Goal: Task Accomplishment & Management: Complete application form

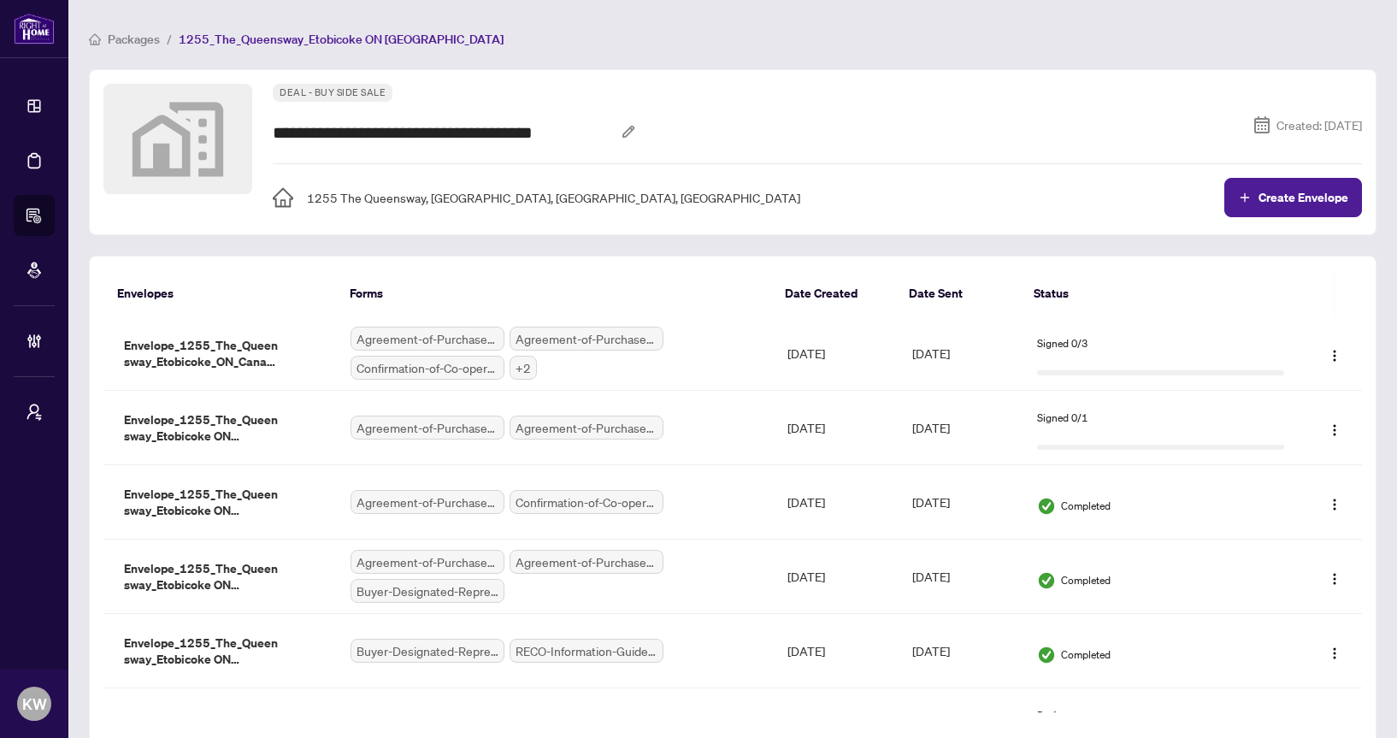
click at [127, 42] on span "Packages" at bounding box center [134, 39] width 52 height 15
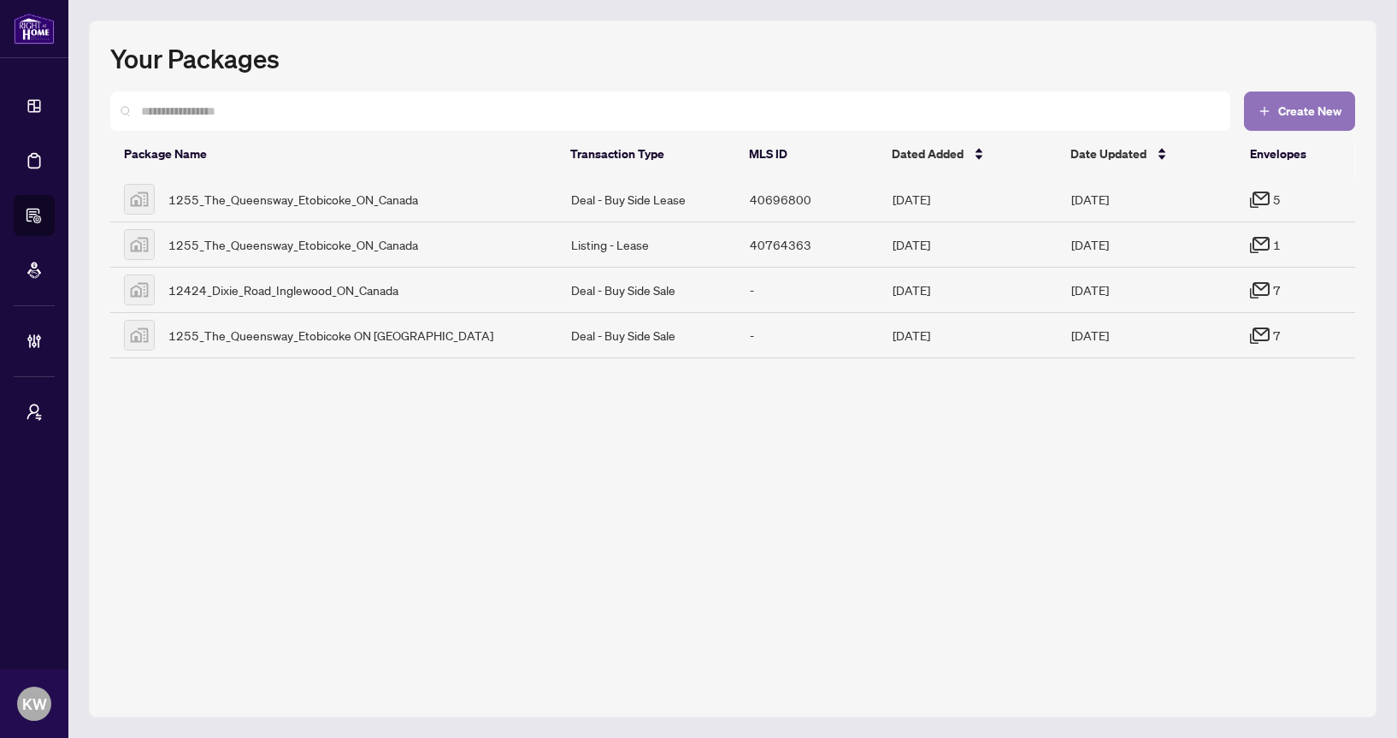
click at [1305, 93] on button "Create New" at bounding box center [1299, 110] width 111 height 39
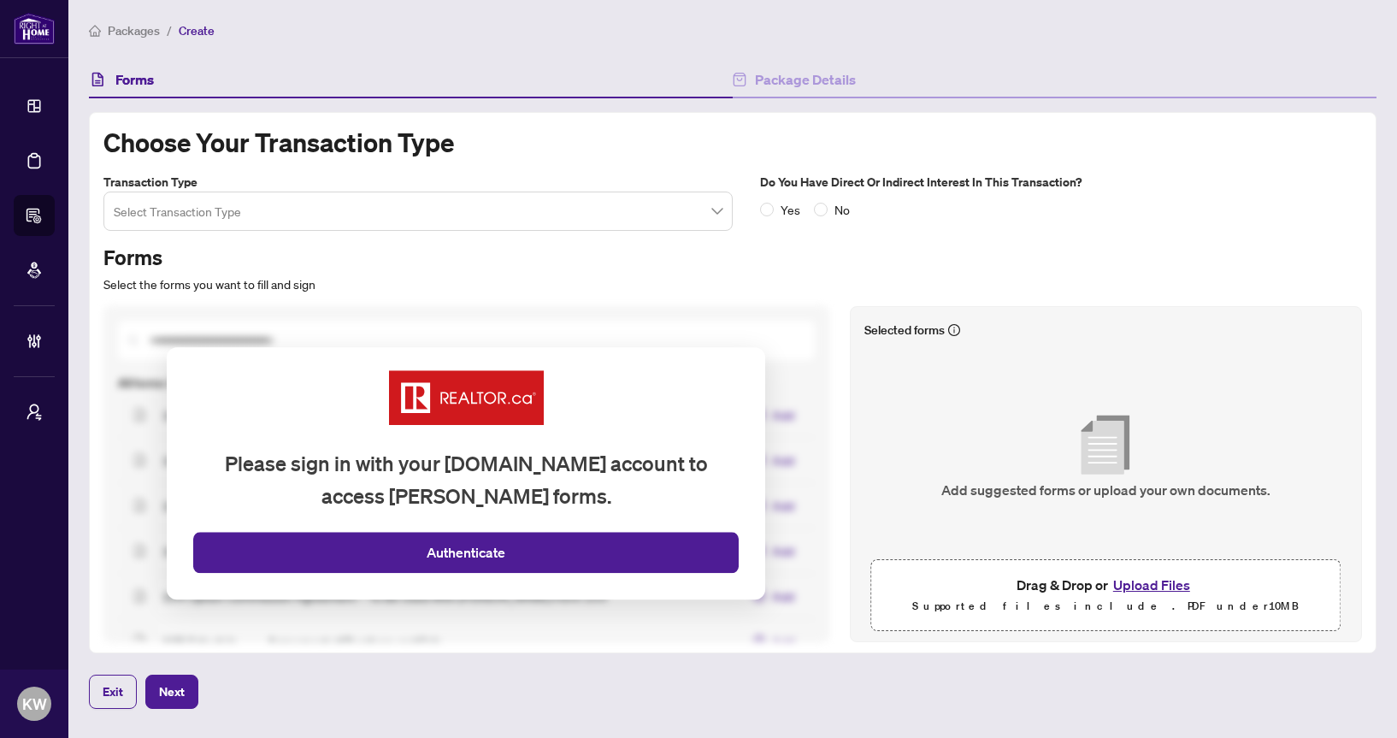
click at [688, 209] on input "search" at bounding box center [410, 214] width 593 height 38
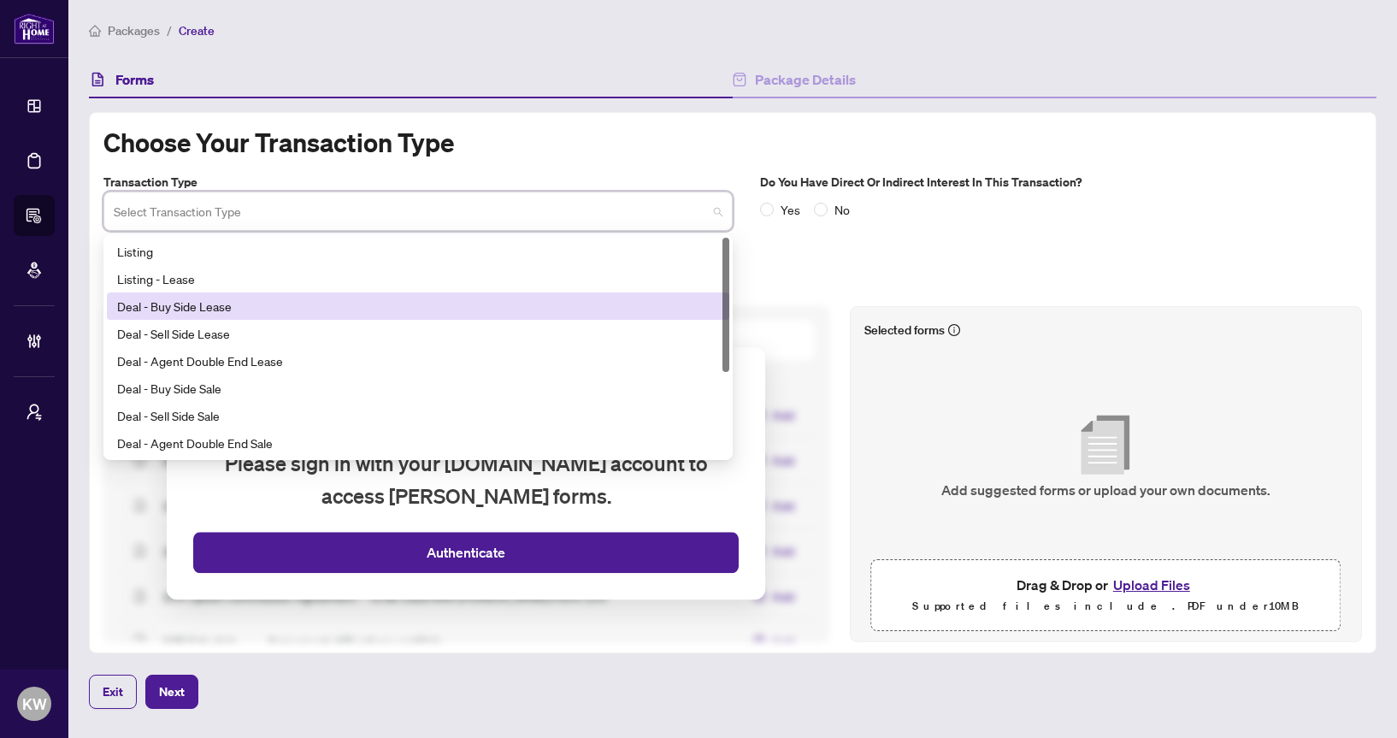
click at [628, 293] on div "Deal - Buy Side Lease" at bounding box center [418, 305] width 622 height 27
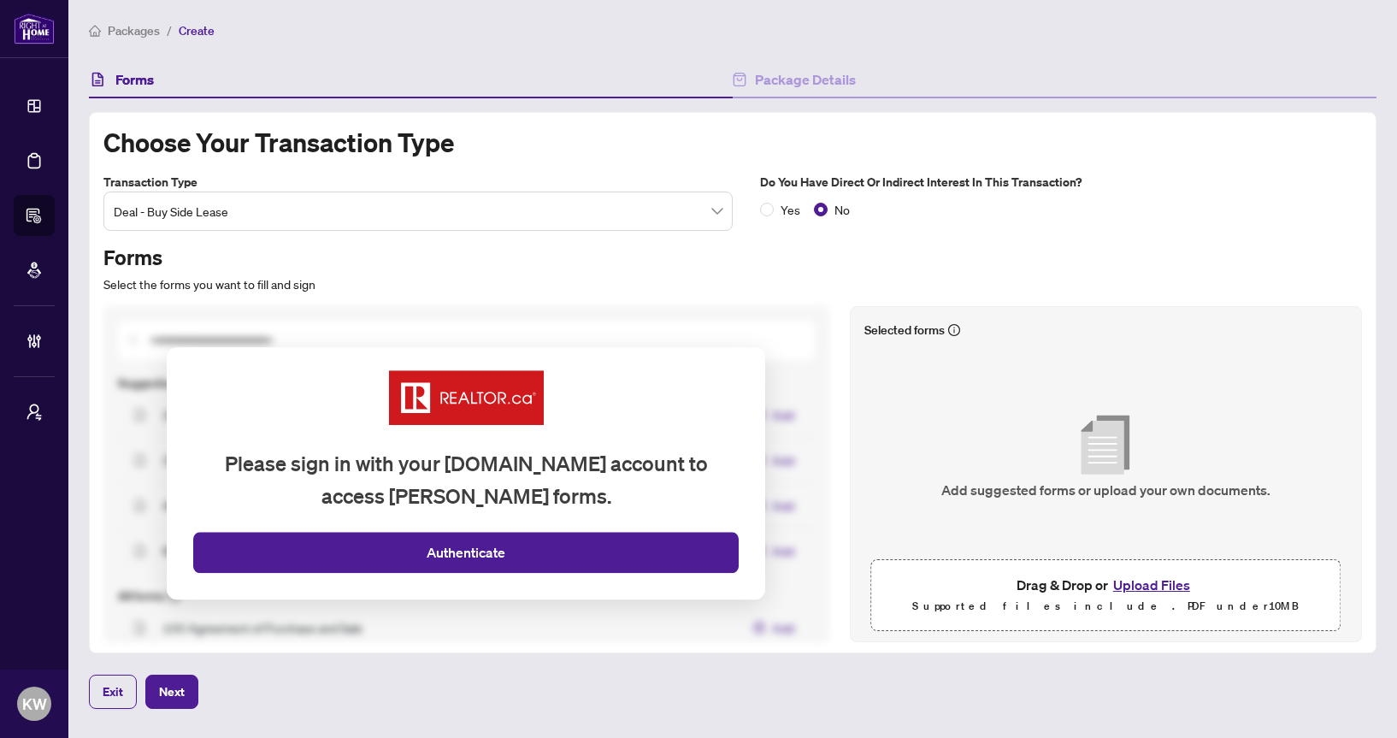
click at [1173, 585] on button "Upload Files" at bounding box center [1151, 585] width 87 height 22
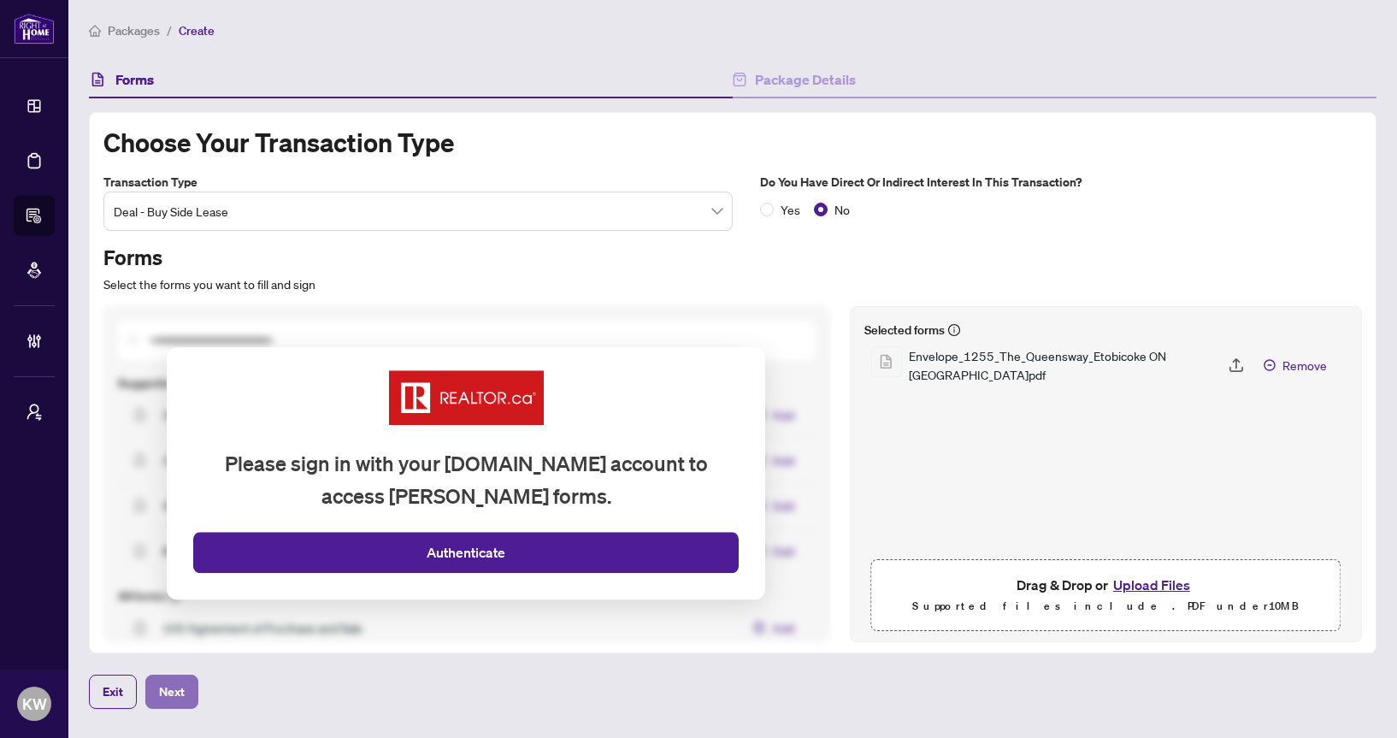
click at [190, 696] on button "Next" at bounding box center [171, 692] width 53 height 34
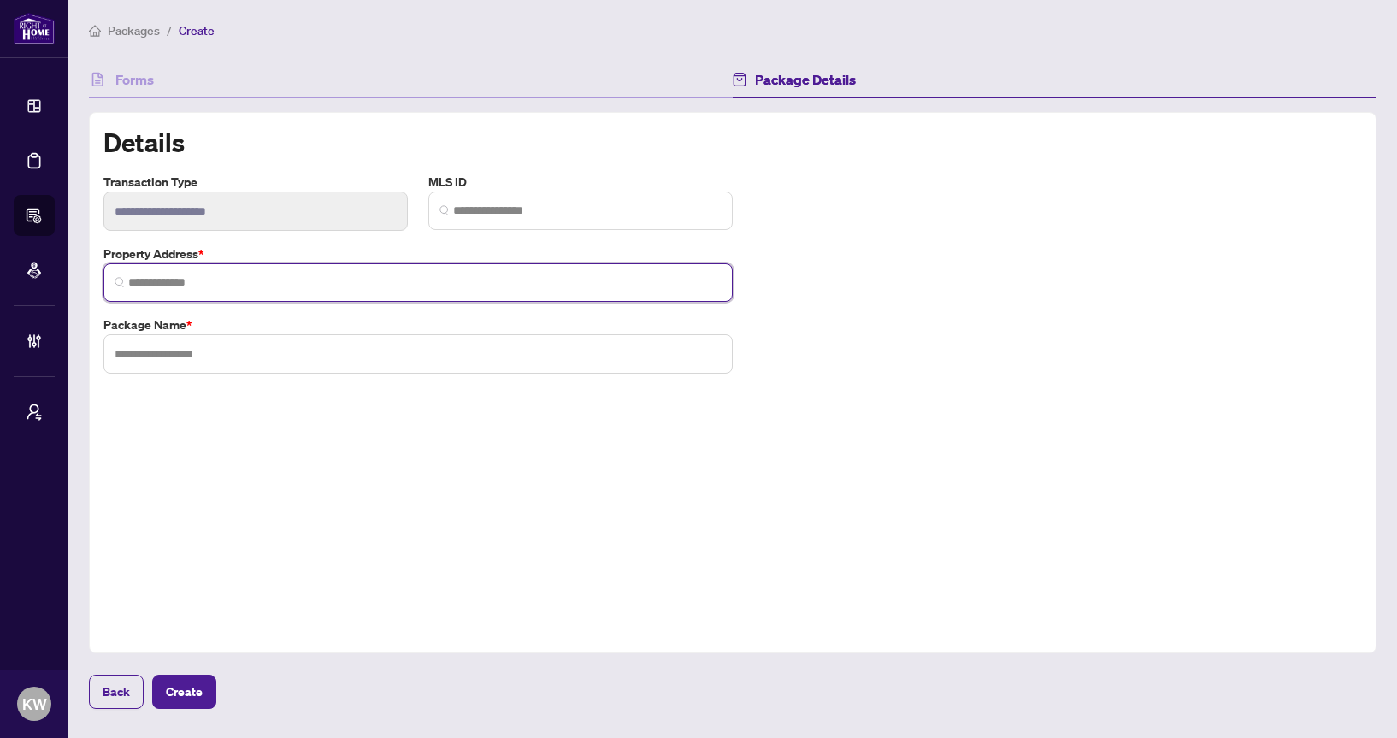
click at [427, 274] on input "search" at bounding box center [424, 283] width 593 height 18
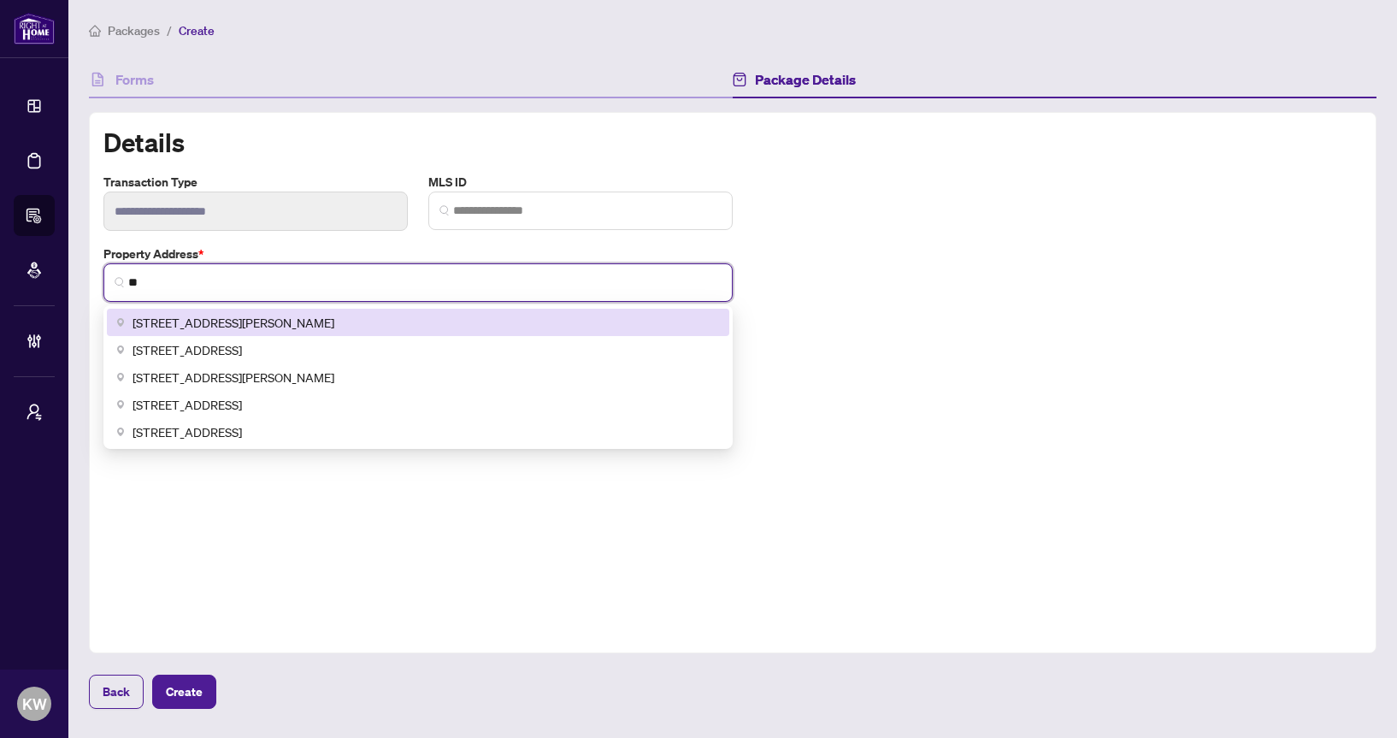
click at [245, 321] on span "6566 Rue Jarry Est, Saint-Leonard, QC, Canada" at bounding box center [234, 322] width 202 height 19
type input "**********"
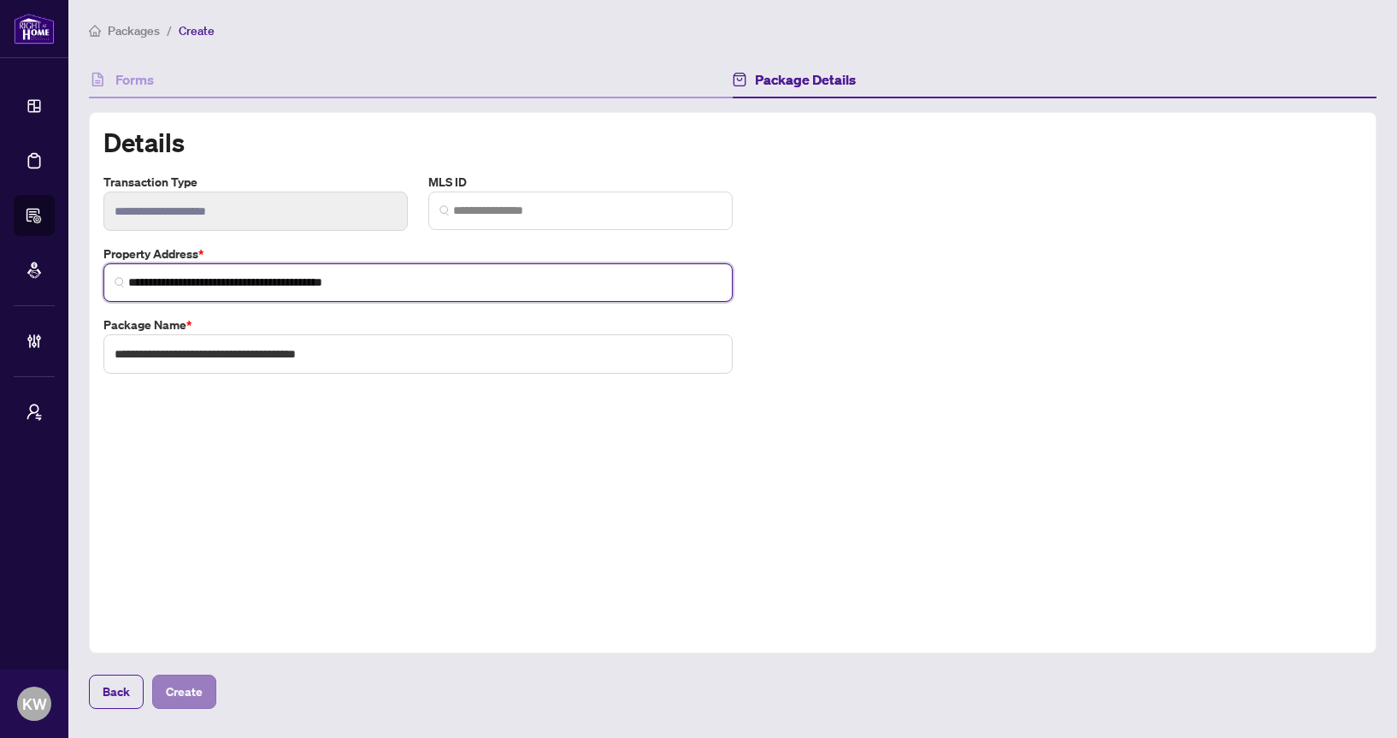
type input "**********"
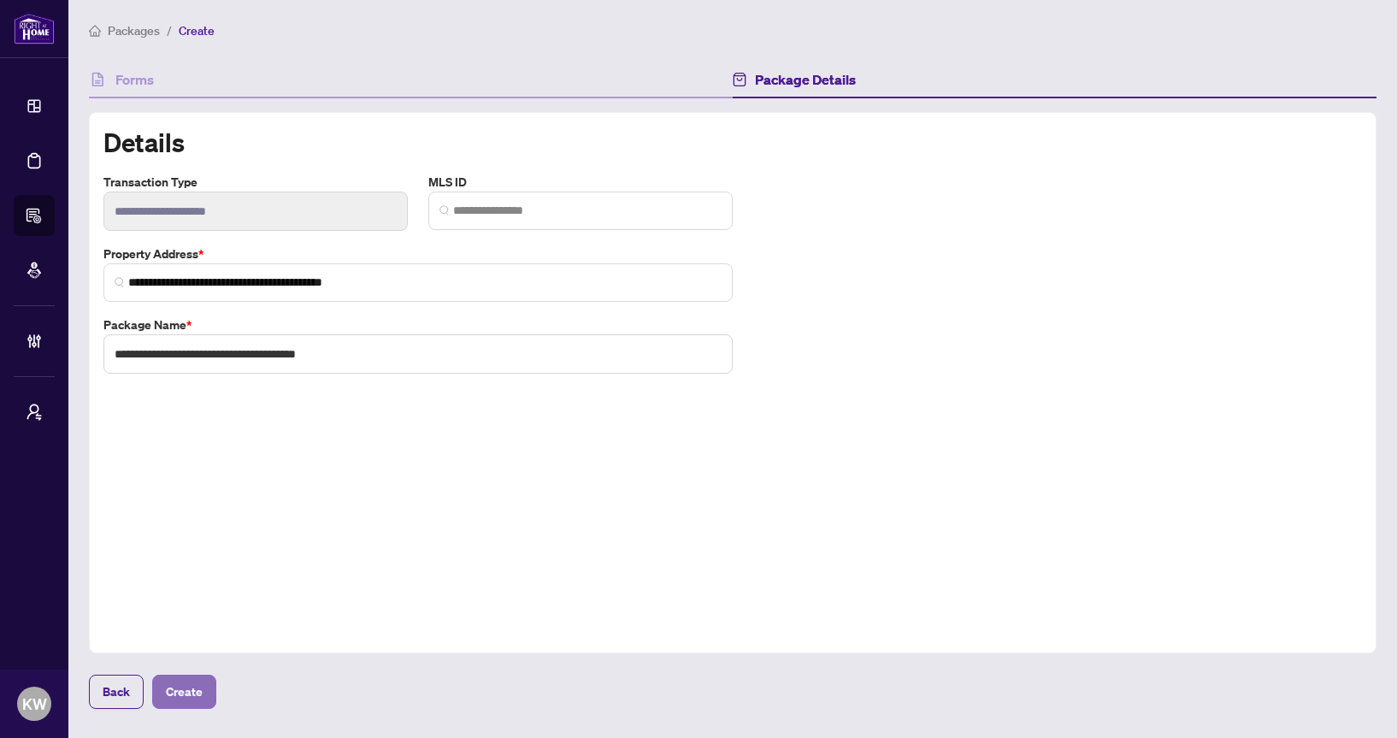
click at [203, 683] on button "Create" at bounding box center [184, 692] width 64 height 34
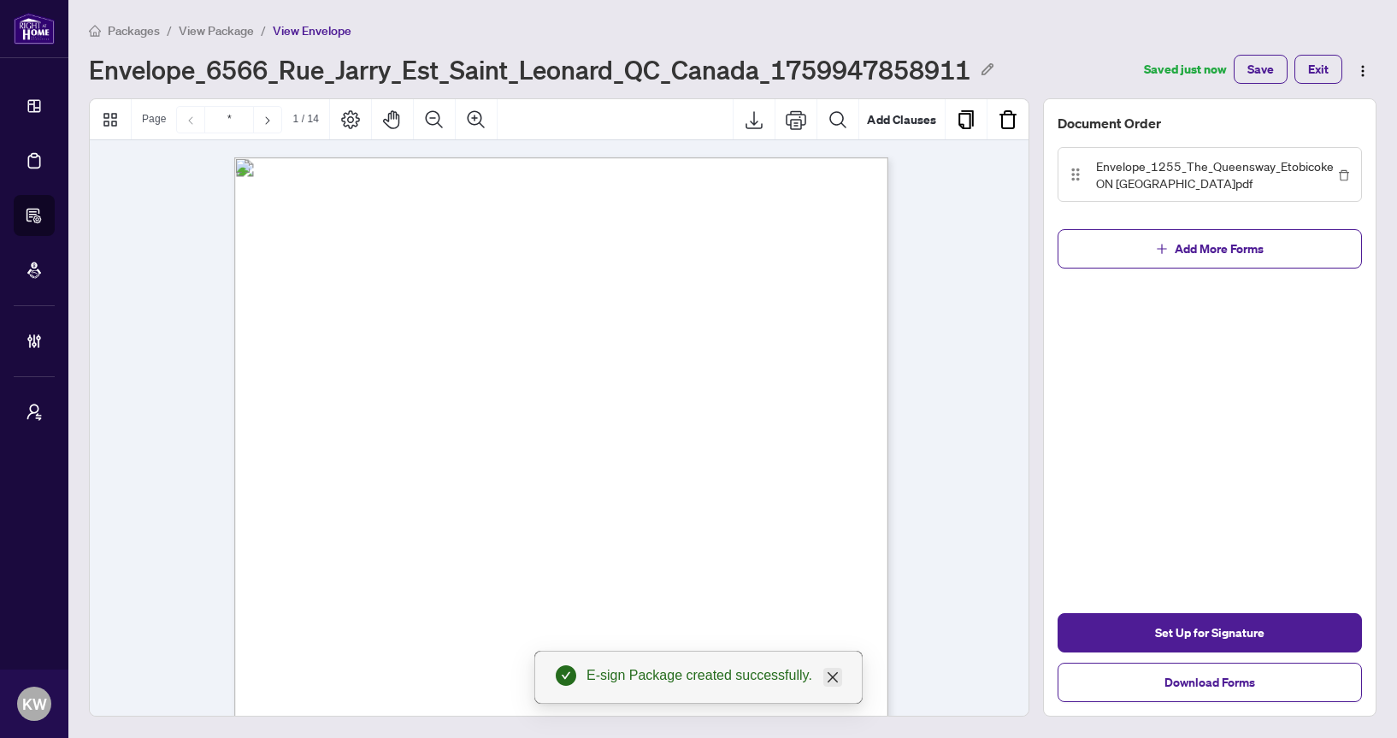
click at [837, 669] on link "Close" at bounding box center [832, 677] width 19 height 19
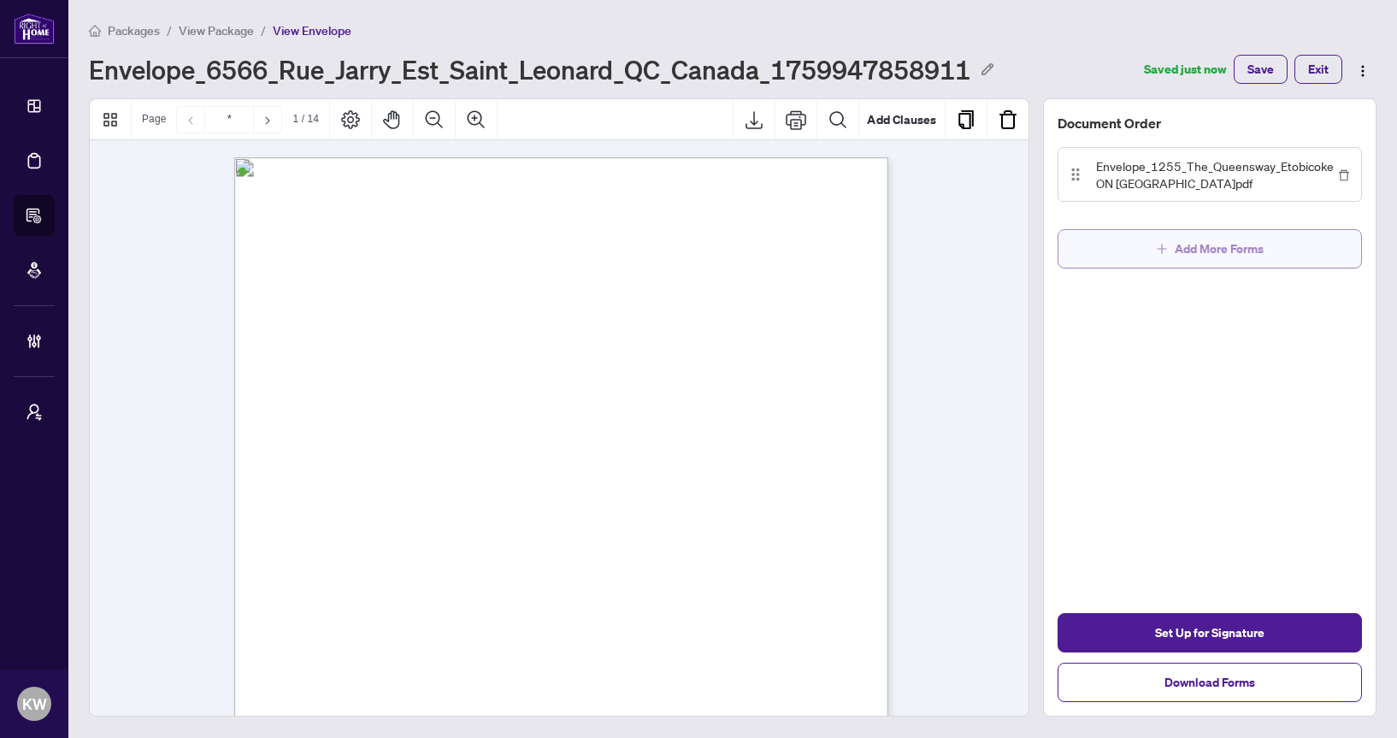
click at [1218, 256] on span "Add More Forms" at bounding box center [1219, 248] width 89 height 27
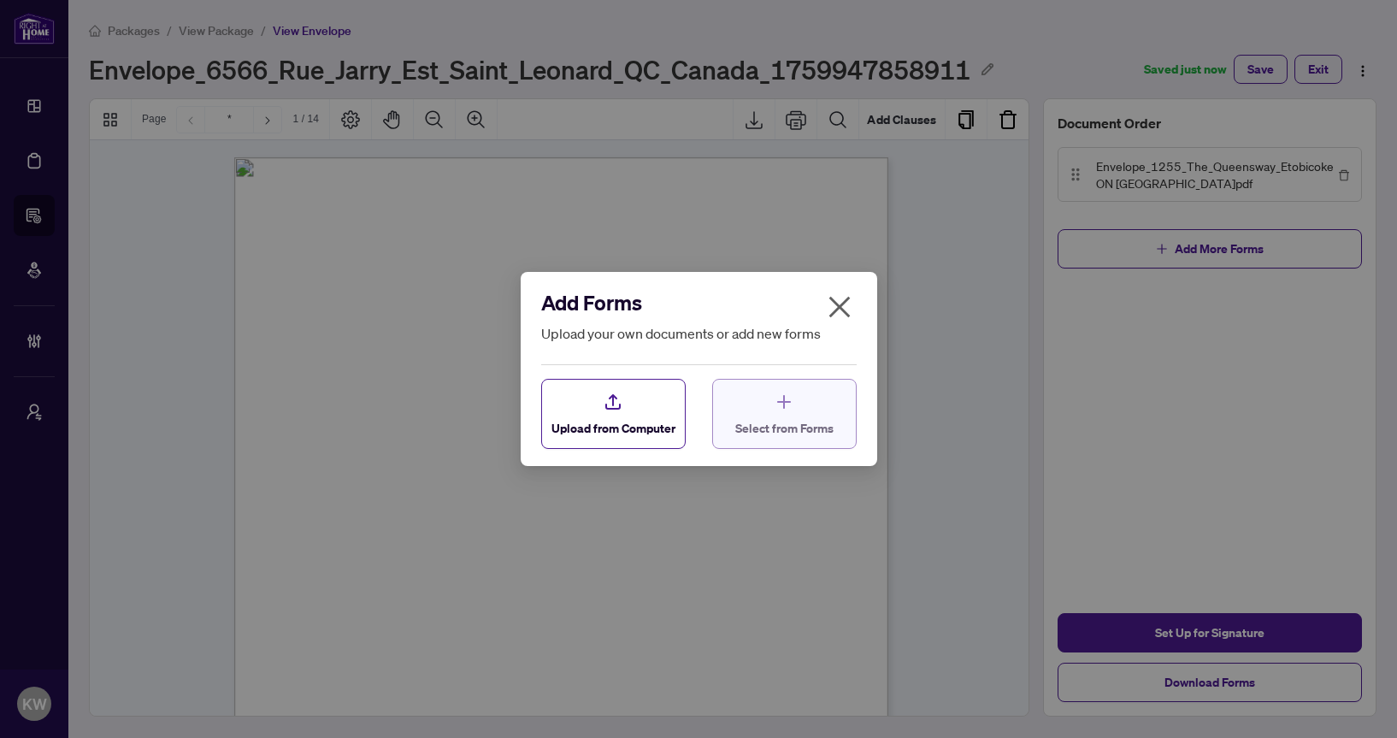
click at [825, 416] on div "Select from Forms" at bounding box center [784, 414] width 98 height 45
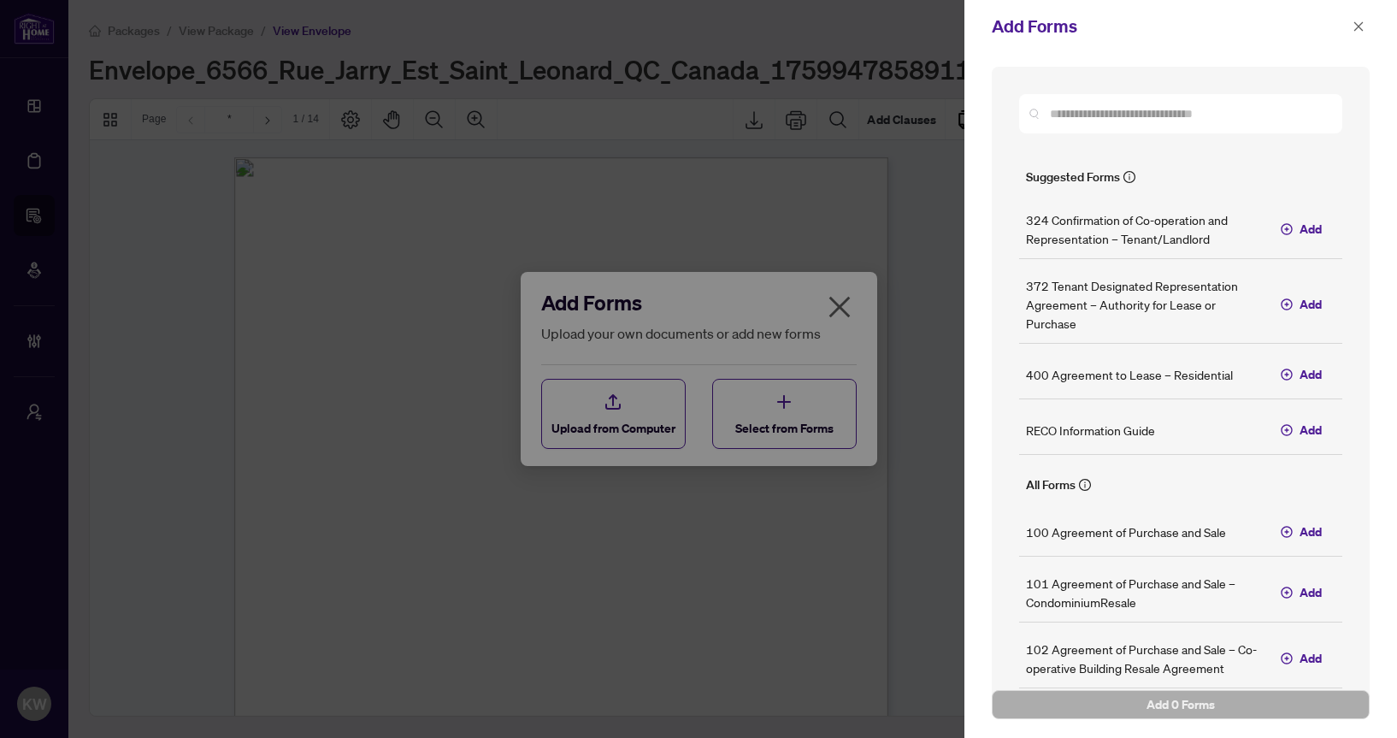
click at [840, 115] on div at bounding box center [698, 369] width 1397 height 738
click at [1356, 22] on icon "close" at bounding box center [1359, 27] width 12 height 12
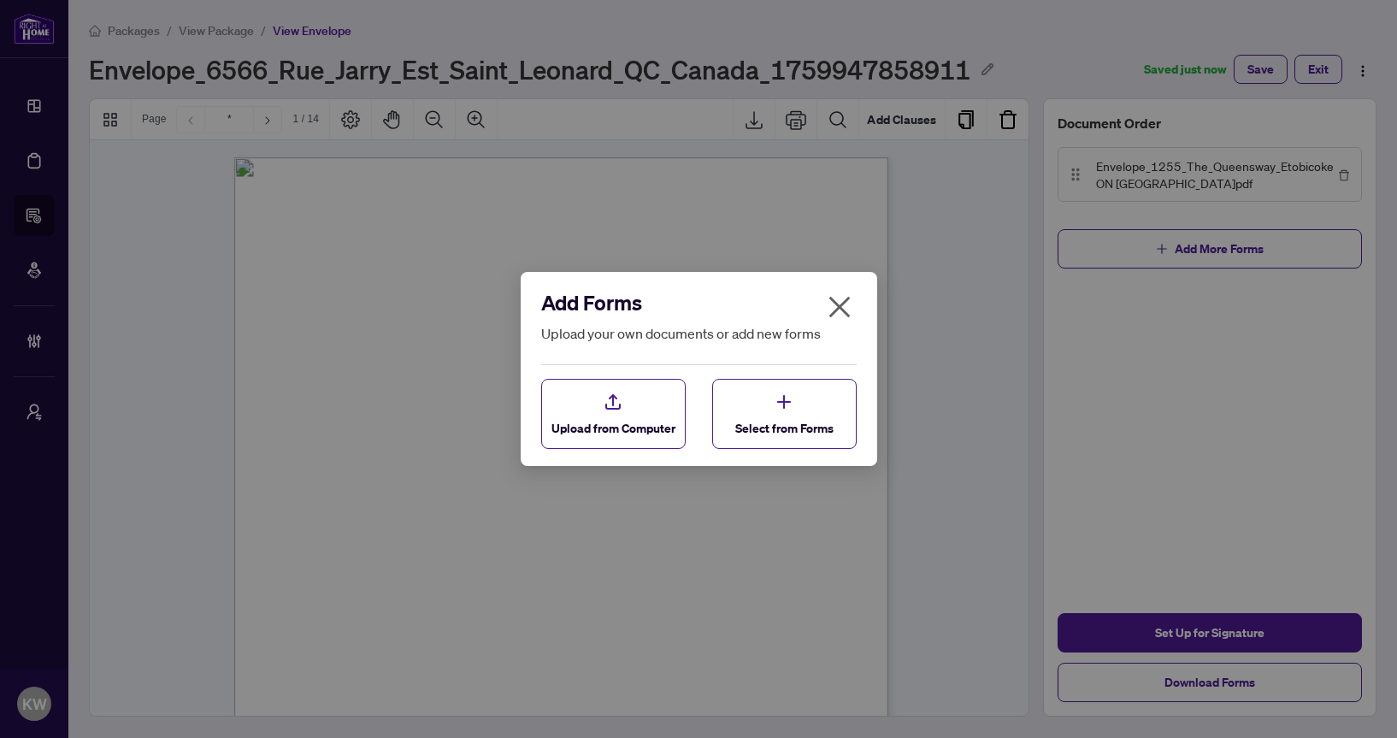
click at [139, 31] on div "Add Forms Upload your own documents or add new forms Upload from Computer Selec…" at bounding box center [698, 369] width 1397 height 738
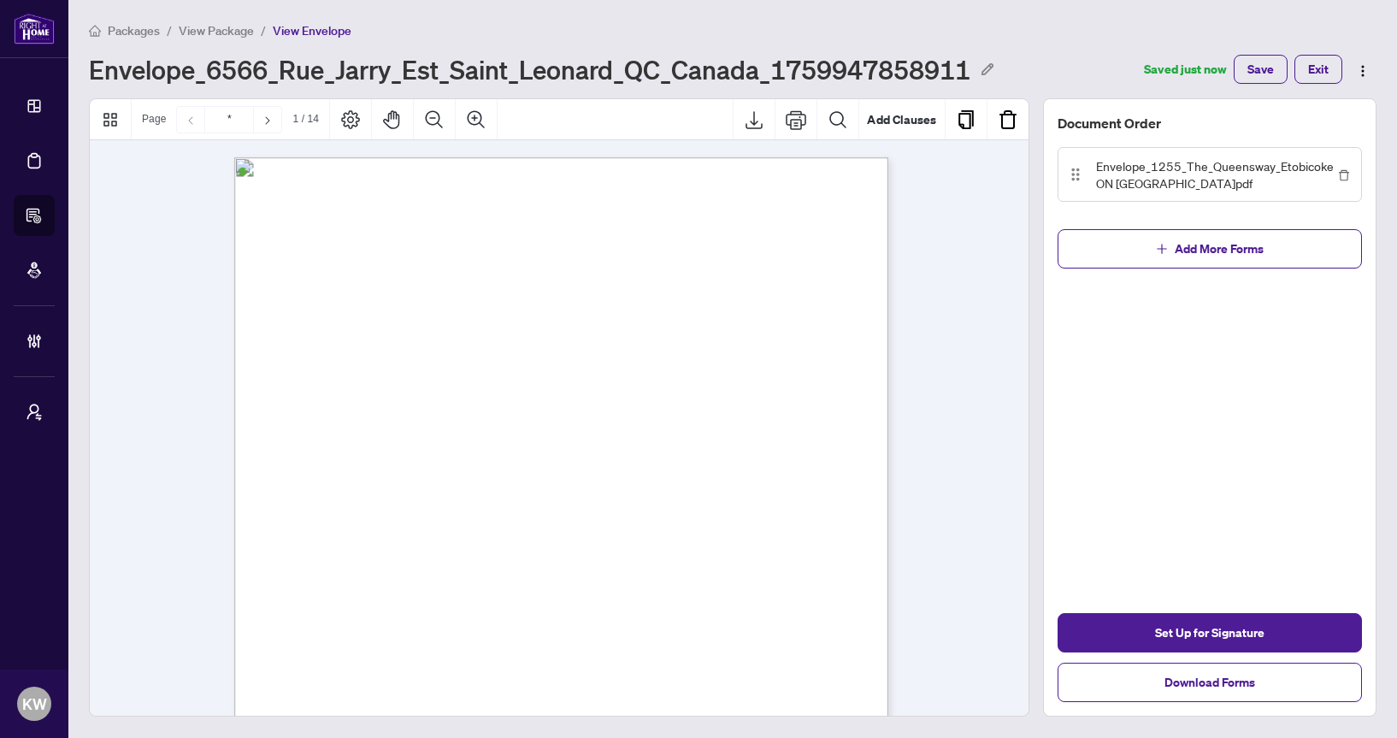
click at [145, 34] on span "Packages" at bounding box center [134, 30] width 52 height 15
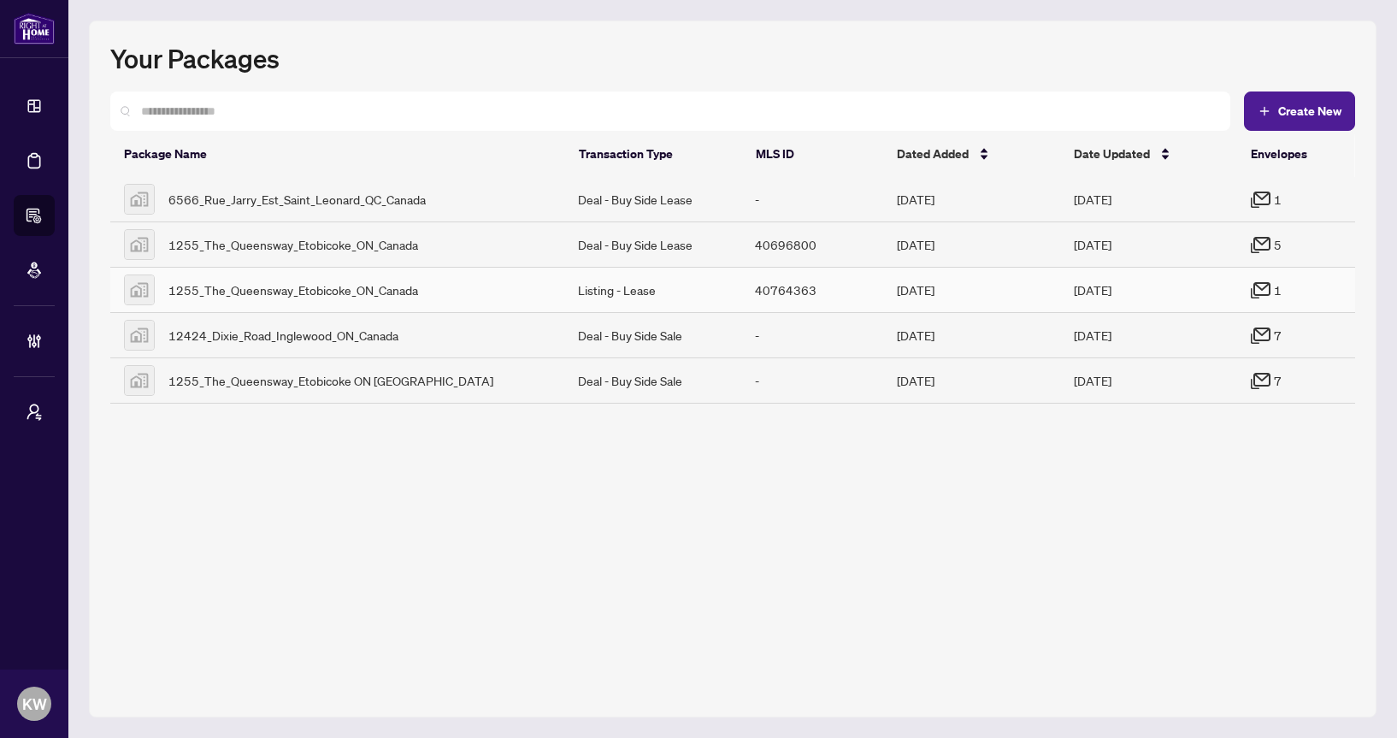
click at [805, 303] on td "40764363" at bounding box center [812, 290] width 142 height 45
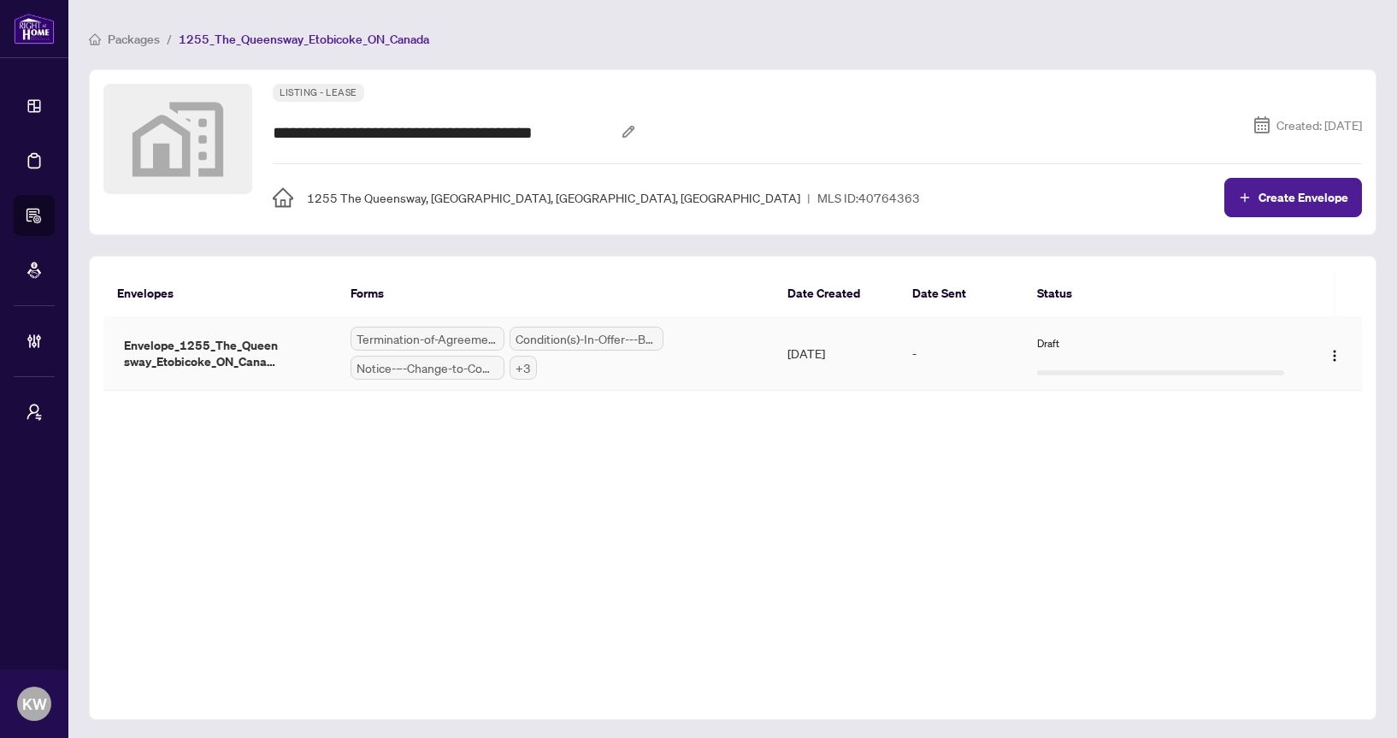
click at [802, 358] on td "Oct/07/2025" at bounding box center [836, 353] width 125 height 74
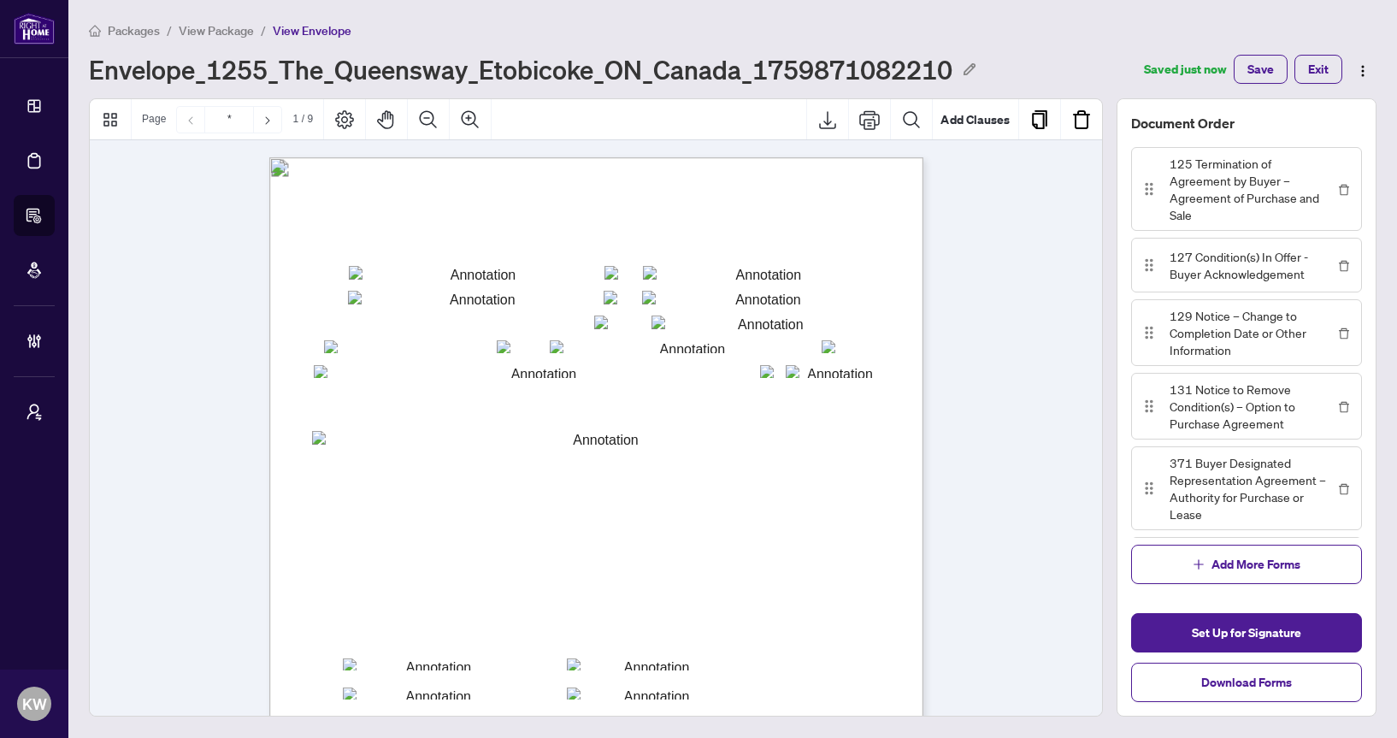
click at [144, 29] on span "Packages" at bounding box center [134, 30] width 52 height 15
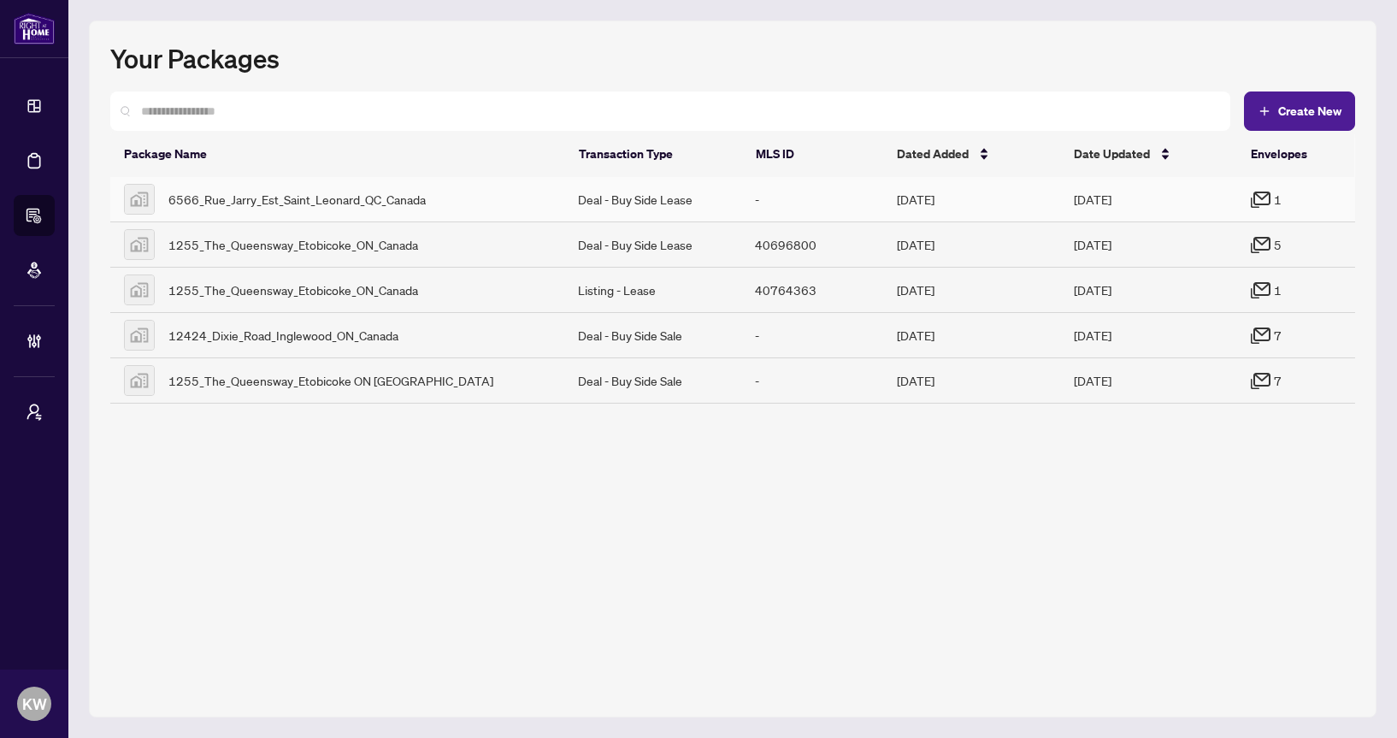
click at [486, 197] on div "6566_Rue_Jarry_Est_Saint_Leonard_QC_Canada" at bounding box center [337, 199] width 427 height 31
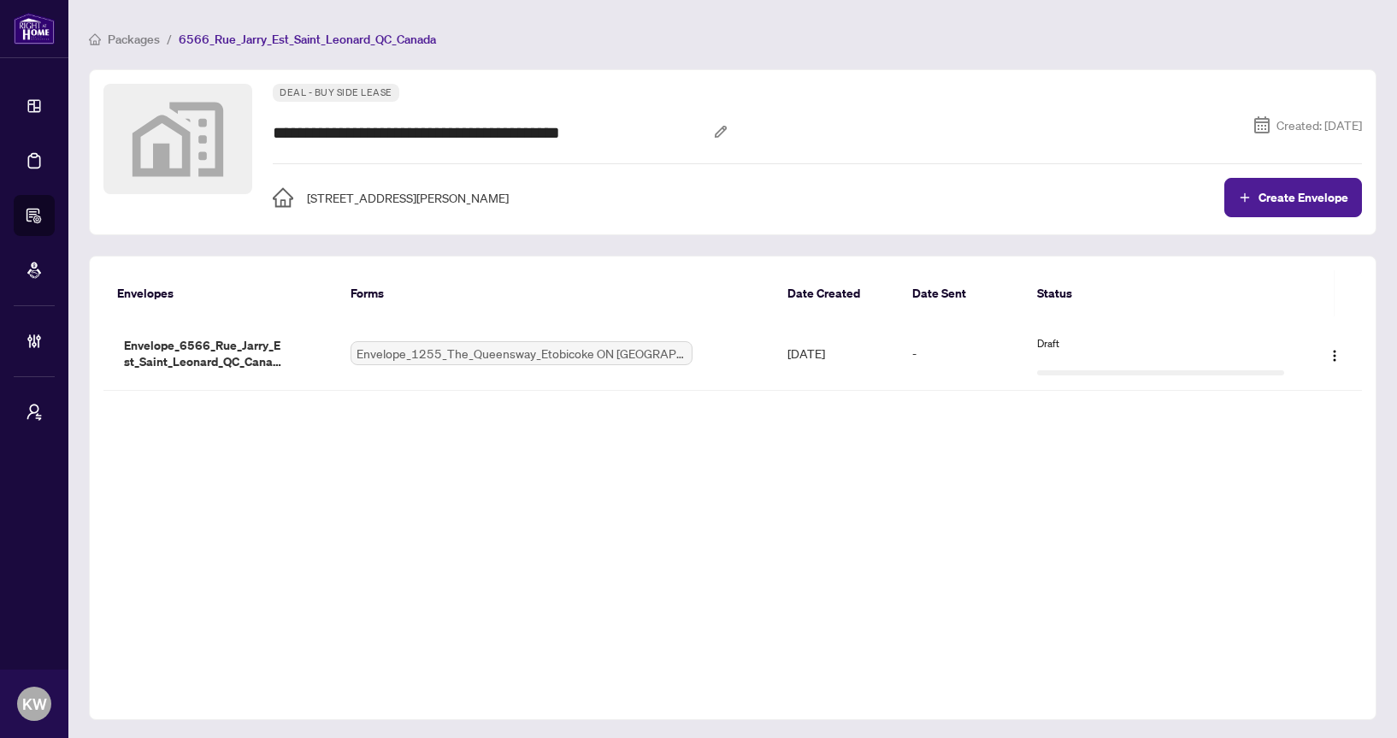
click at [650, 311] on th "Forms" at bounding box center [555, 293] width 436 height 46
click at [650, 336] on td "Envelope_1255_The_Queensway_Etobicoke ON Canada_1759526200404.pdf" at bounding box center [555, 353] width 436 height 74
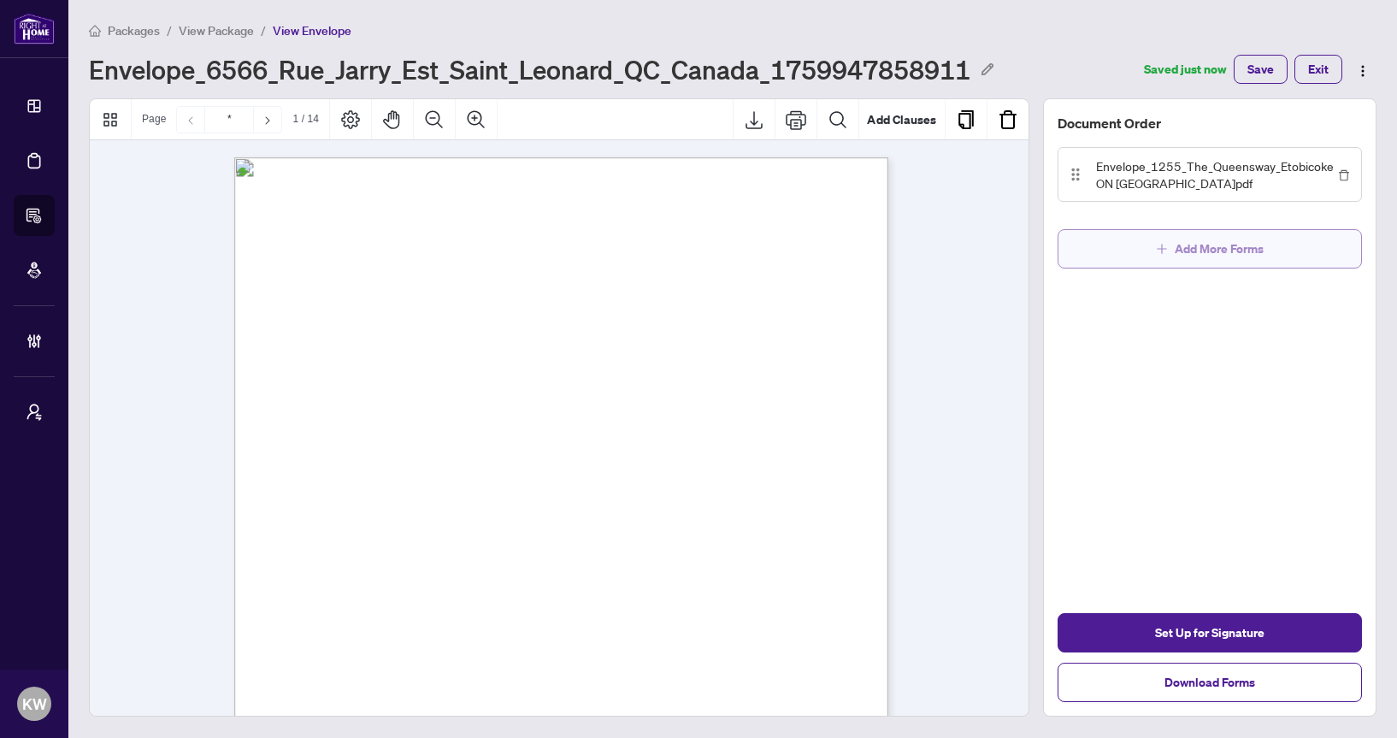
click at [1241, 257] on span "Add More Forms" at bounding box center [1219, 248] width 89 height 27
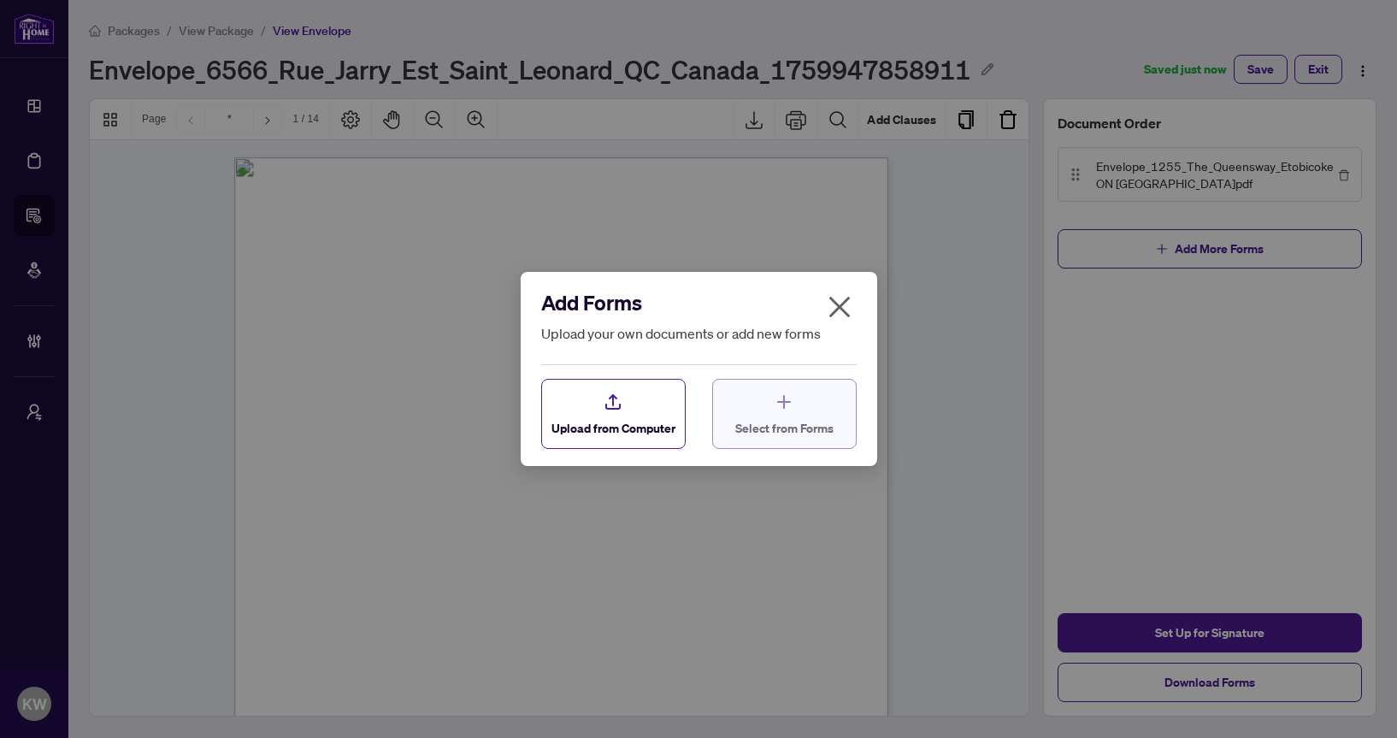
click at [809, 432] on span "Select from Forms" at bounding box center [784, 428] width 98 height 18
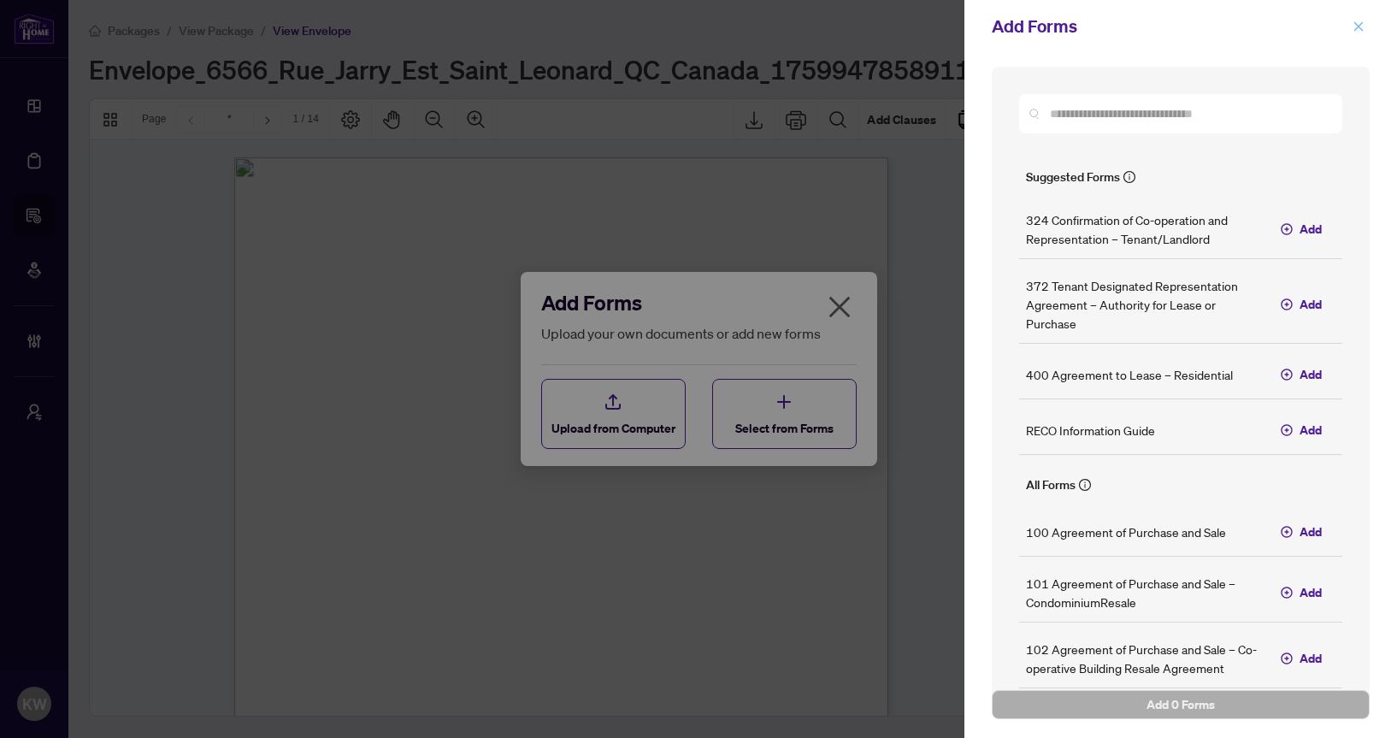
click at [1357, 21] on icon "close" at bounding box center [1359, 27] width 12 height 12
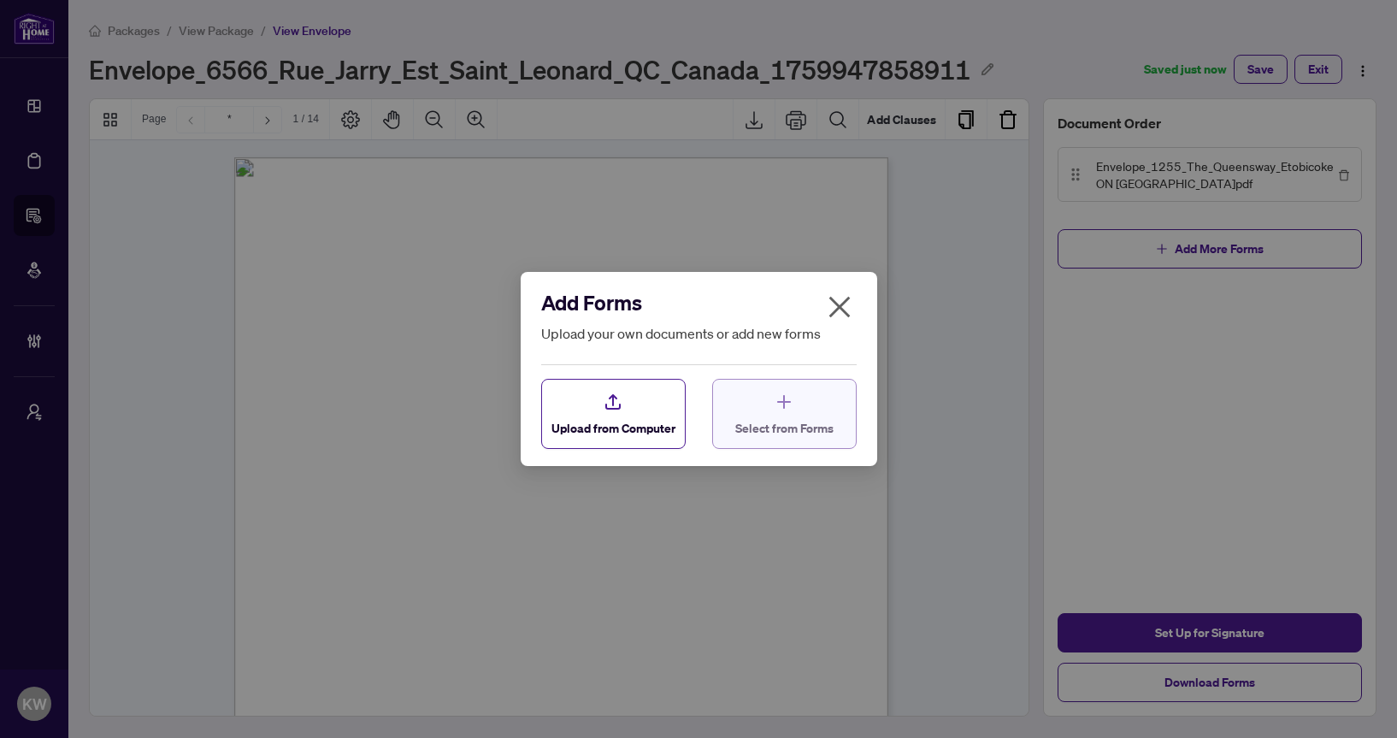
click at [824, 407] on div "Select from Forms" at bounding box center [784, 414] width 98 height 45
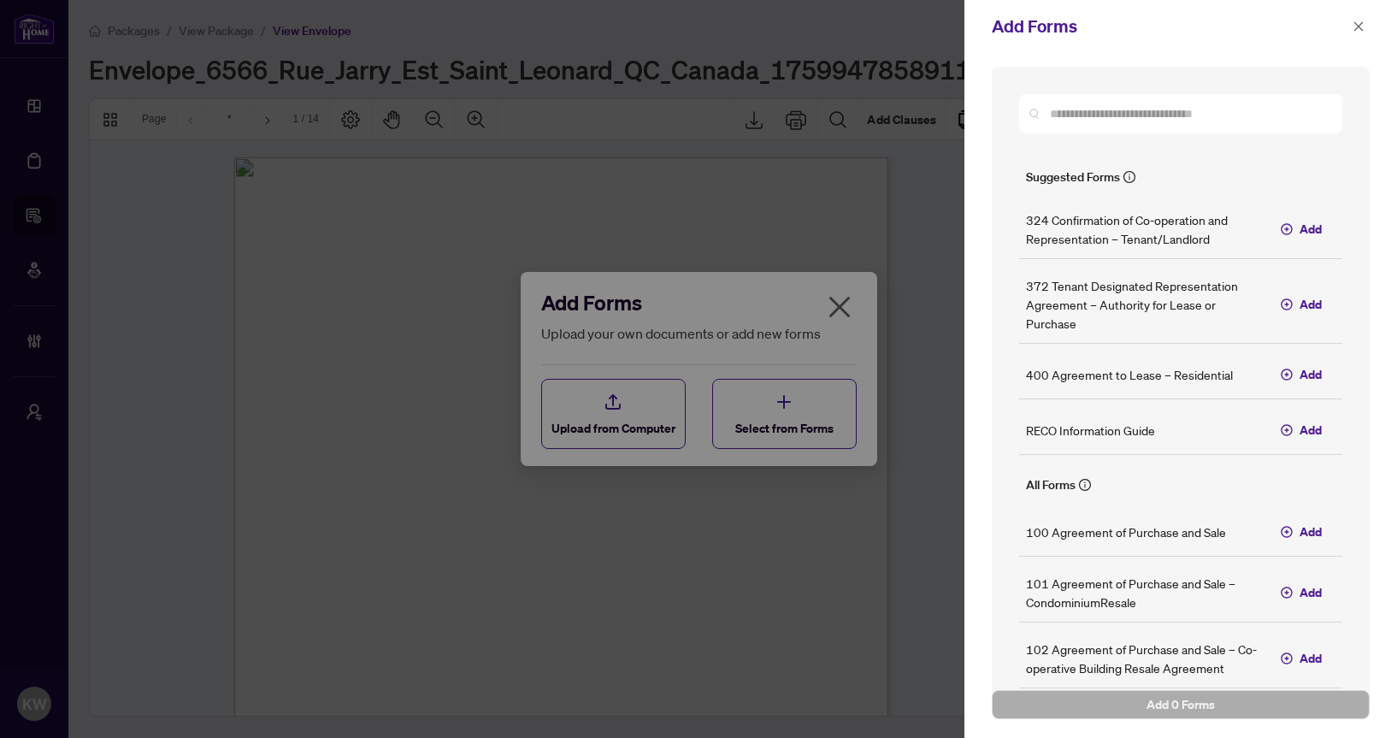
click at [896, 310] on div at bounding box center [698, 369] width 1397 height 738
click at [1358, 31] on icon "close" at bounding box center [1359, 27] width 12 height 12
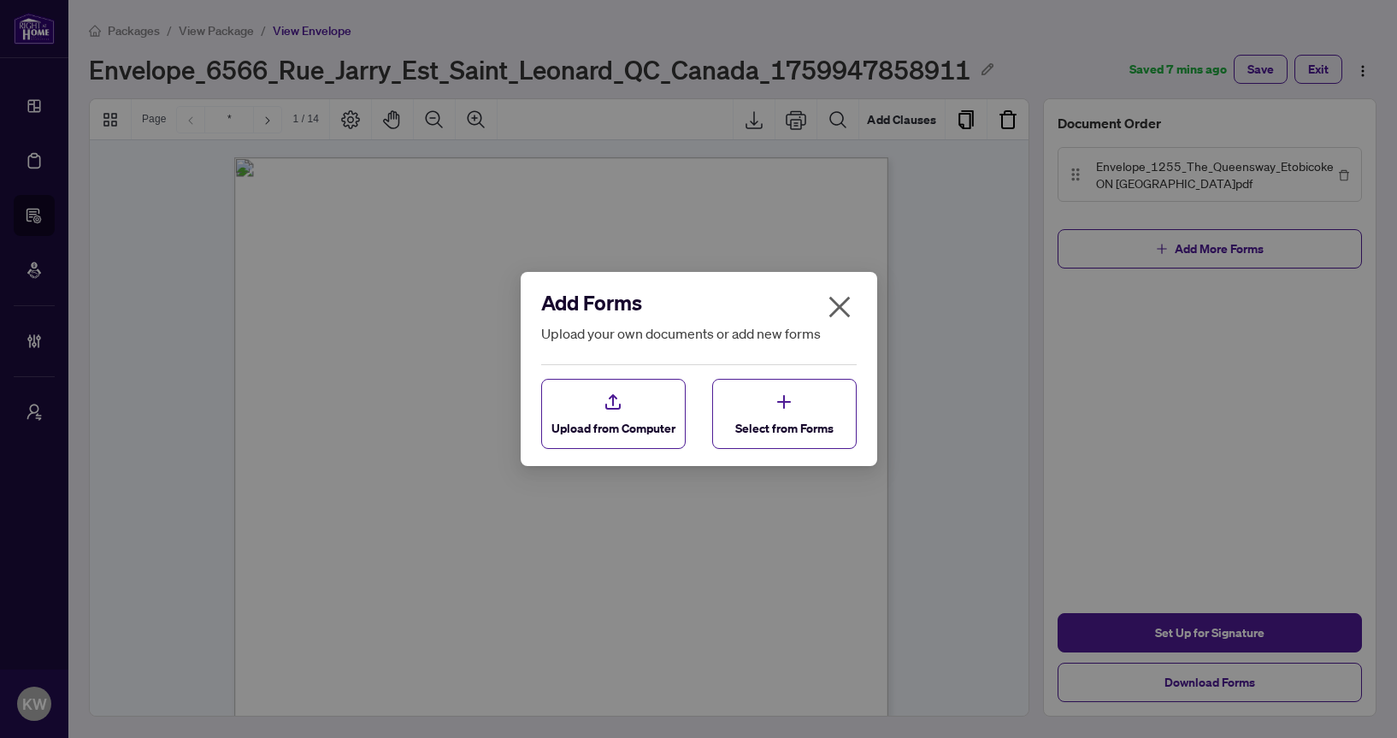
click at [816, 318] on div "Add Forms Upload your own documents or add new forms" at bounding box center [698, 320] width 315 height 62
click at [855, 314] on button "button" at bounding box center [840, 310] width 34 height 37
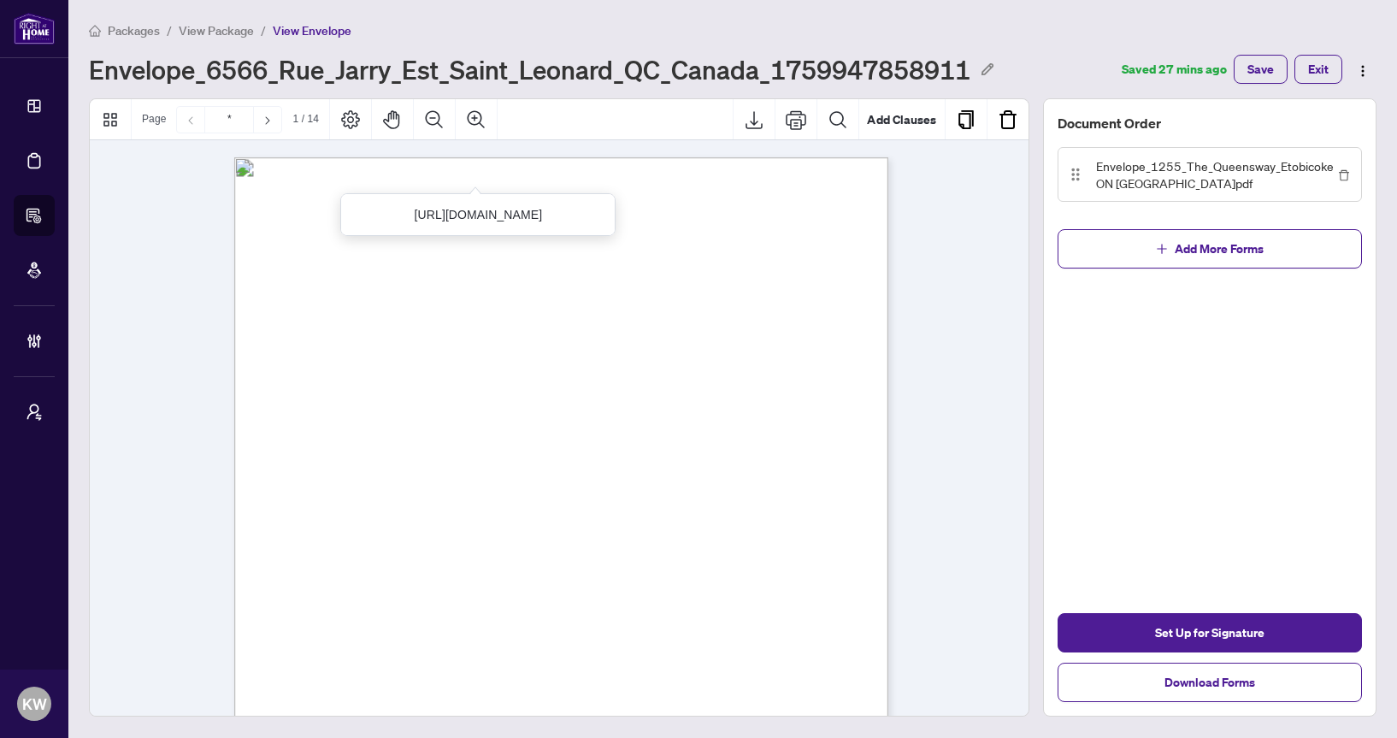
click at [127, 27] on span "Packages" at bounding box center [134, 30] width 52 height 15
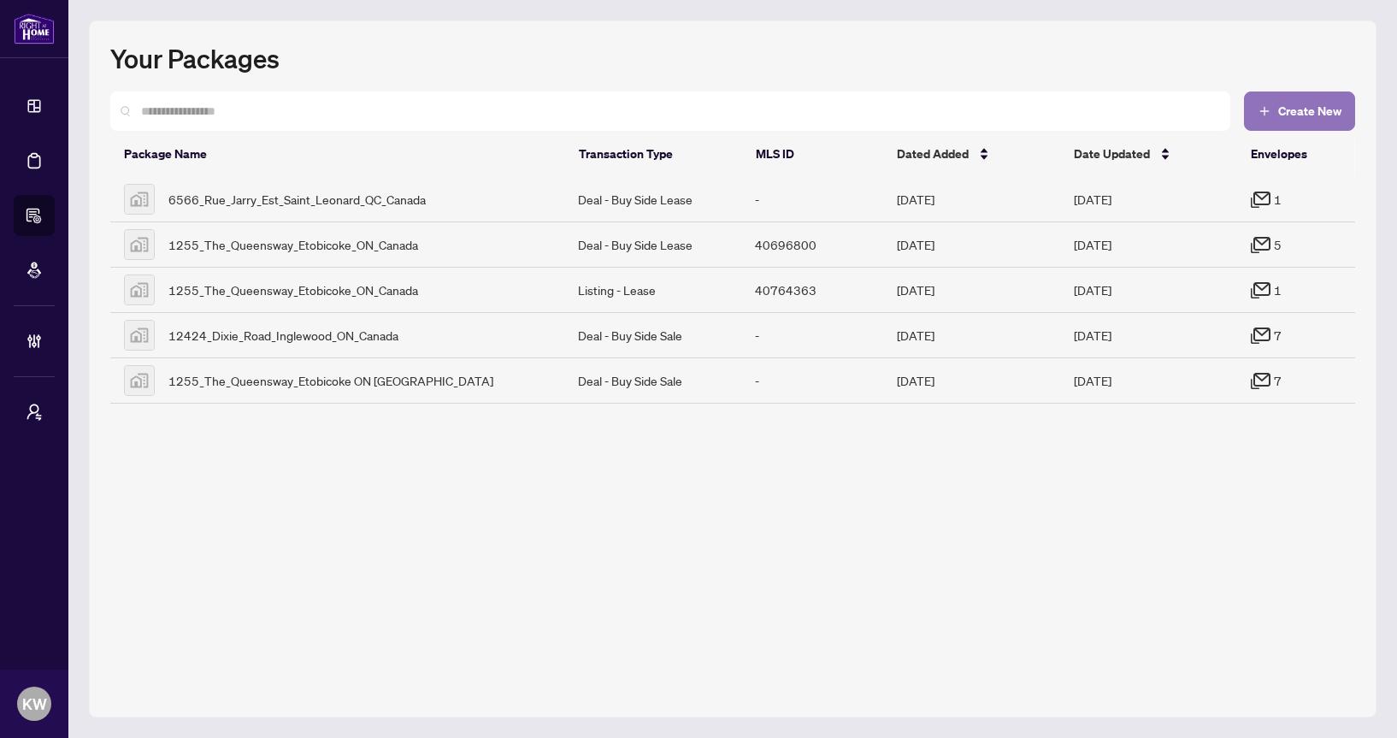
click at [1312, 114] on span "Create New" at bounding box center [1309, 111] width 63 height 12
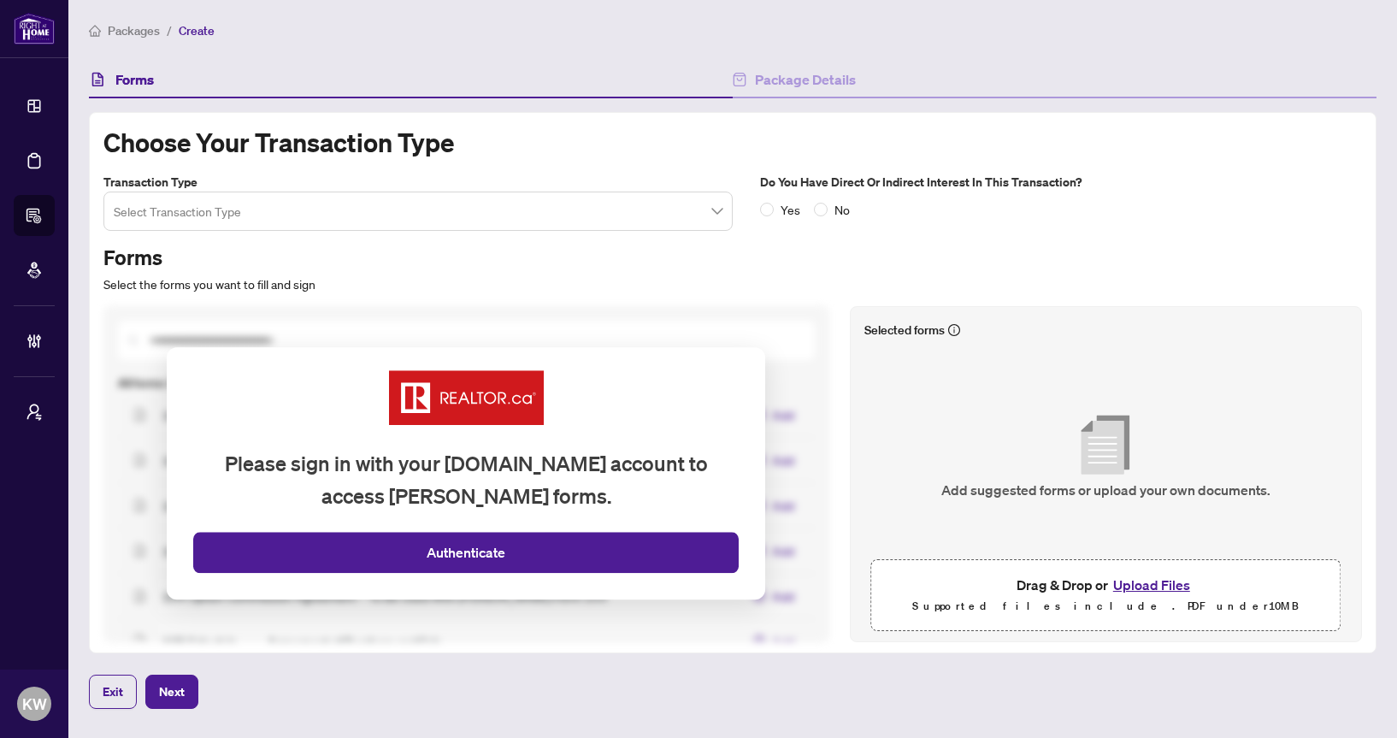
click at [665, 211] on input "search" at bounding box center [410, 214] width 593 height 38
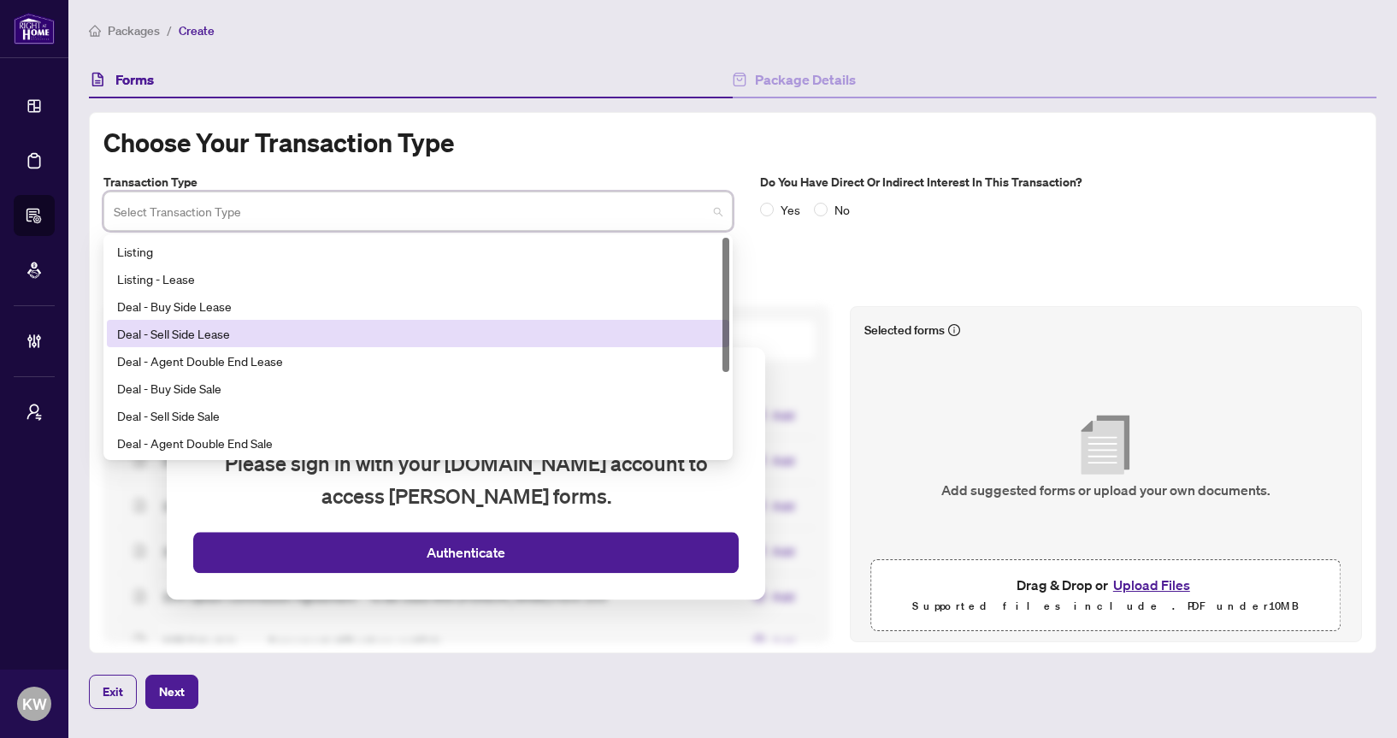
click at [630, 332] on div "Deal - Sell Side Lease" at bounding box center [418, 333] width 602 height 19
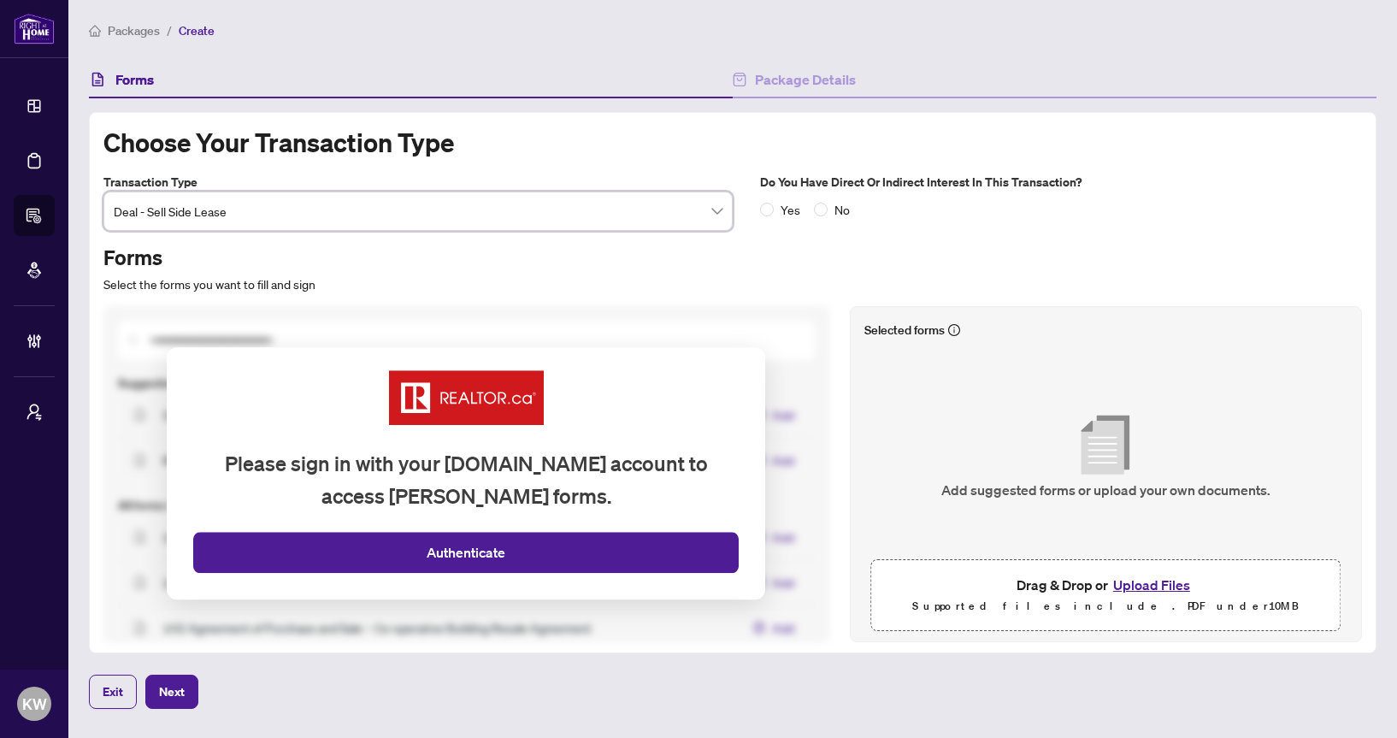
click at [1147, 585] on button "Upload Files" at bounding box center [1151, 585] width 87 height 22
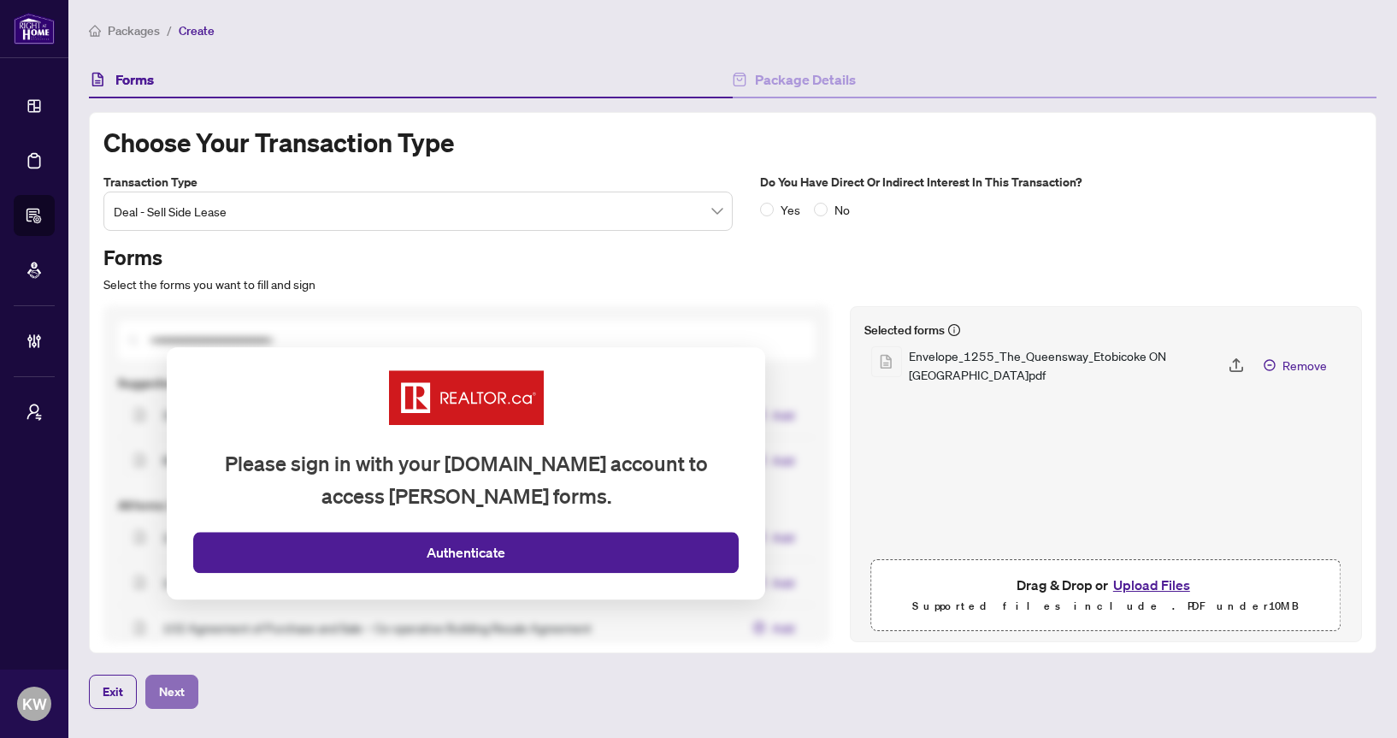
click at [166, 693] on span "Next" at bounding box center [172, 691] width 26 height 27
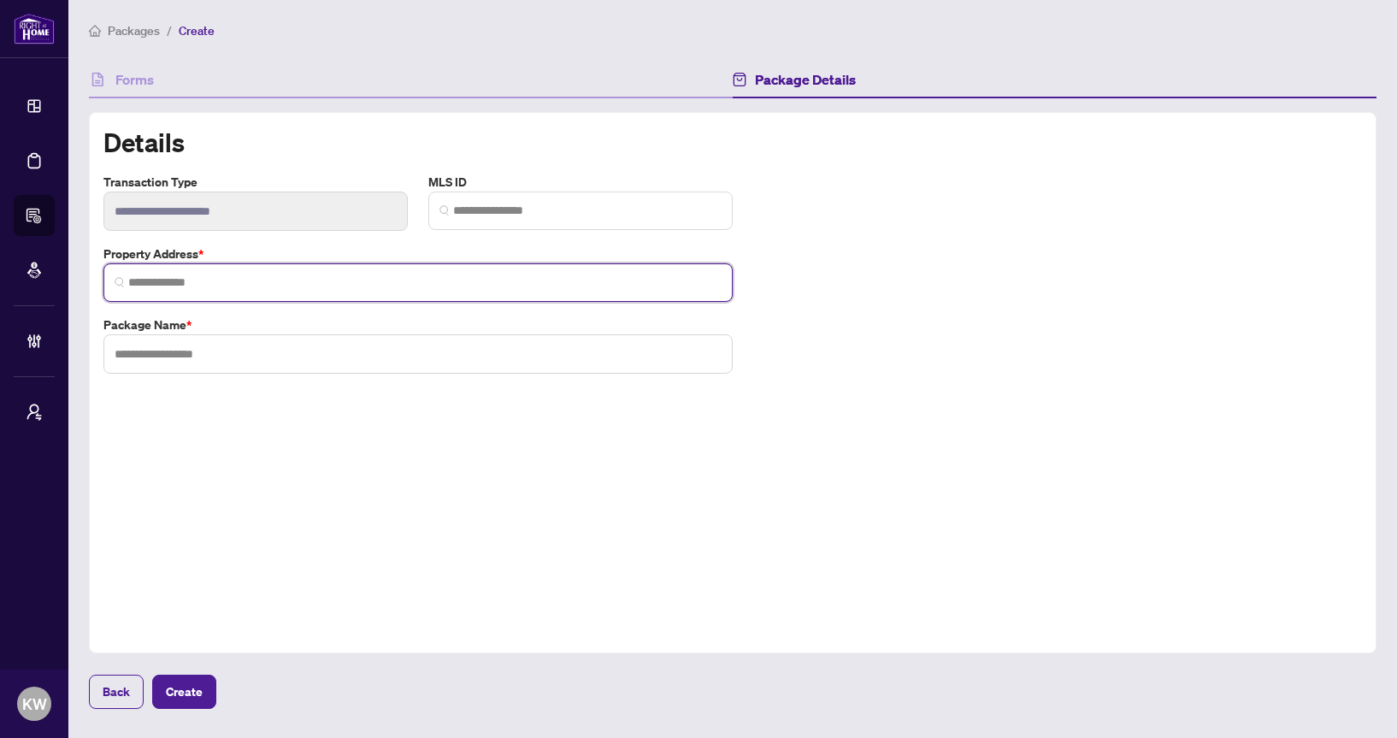
click at [392, 280] on input "search" at bounding box center [424, 283] width 593 height 18
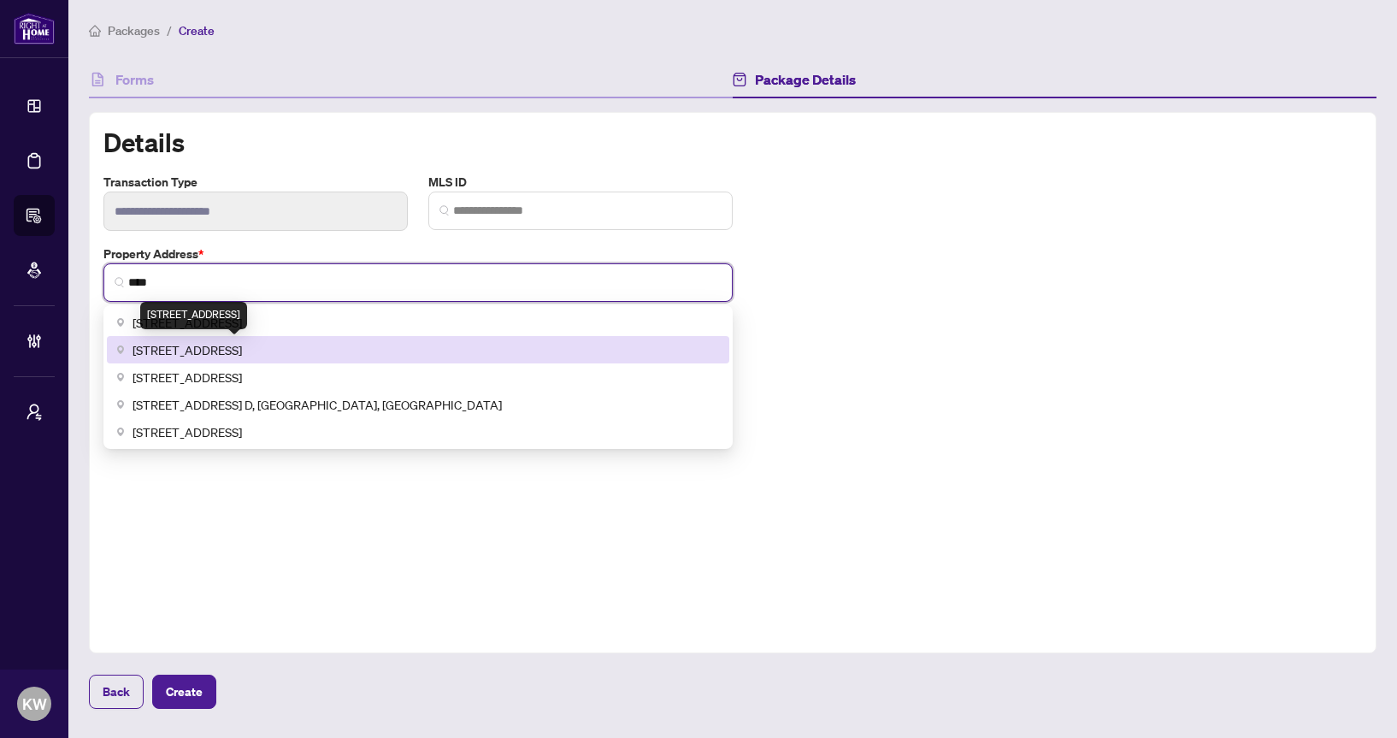
click at [168, 319] on div "13670 62 Avenue, Surrey, BC, Canada" at bounding box center [193, 315] width 107 height 27
type input "**********"
click at [334, 293] on span "**********" at bounding box center [417, 282] width 629 height 38
click at [339, 282] on input "**********" at bounding box center [424, 283] width 593 height 18
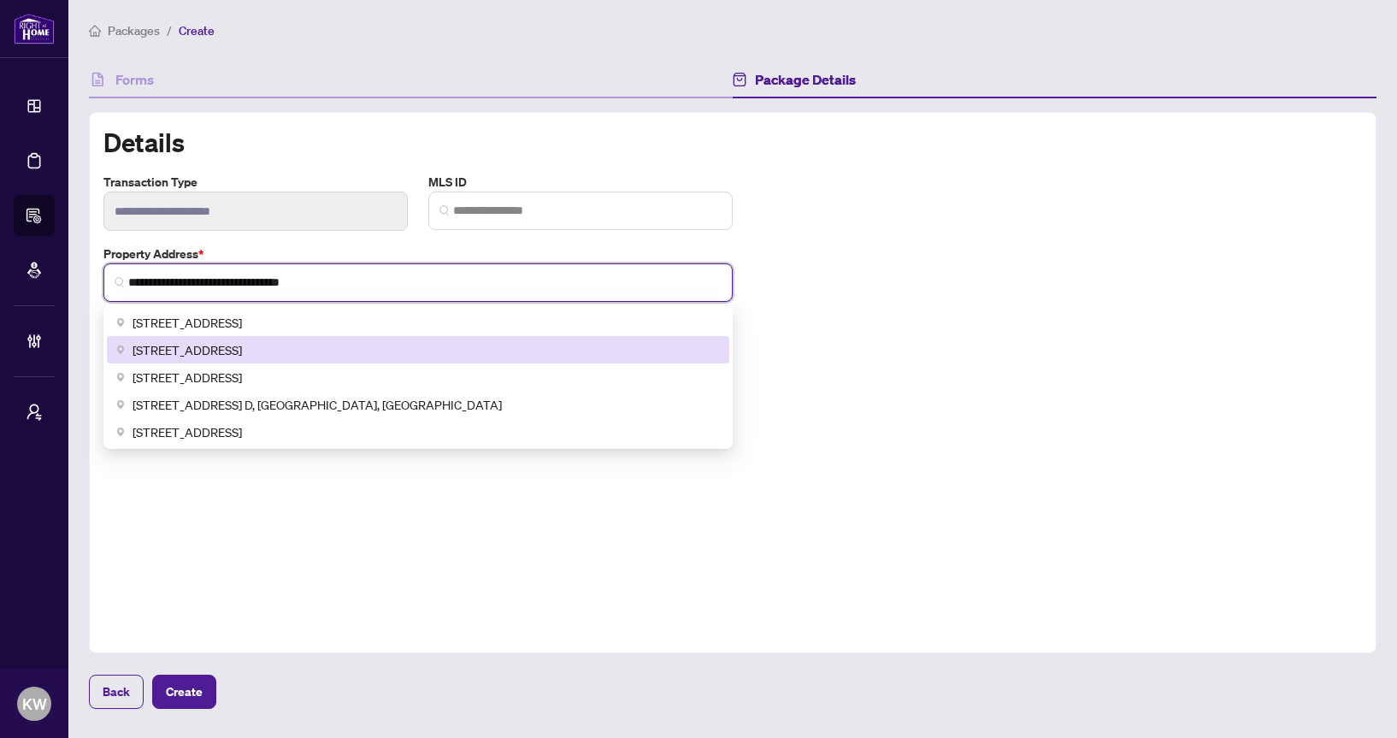
click at [339, 282] on input "**********" at bounding box center [424, 283] width 593 height 18
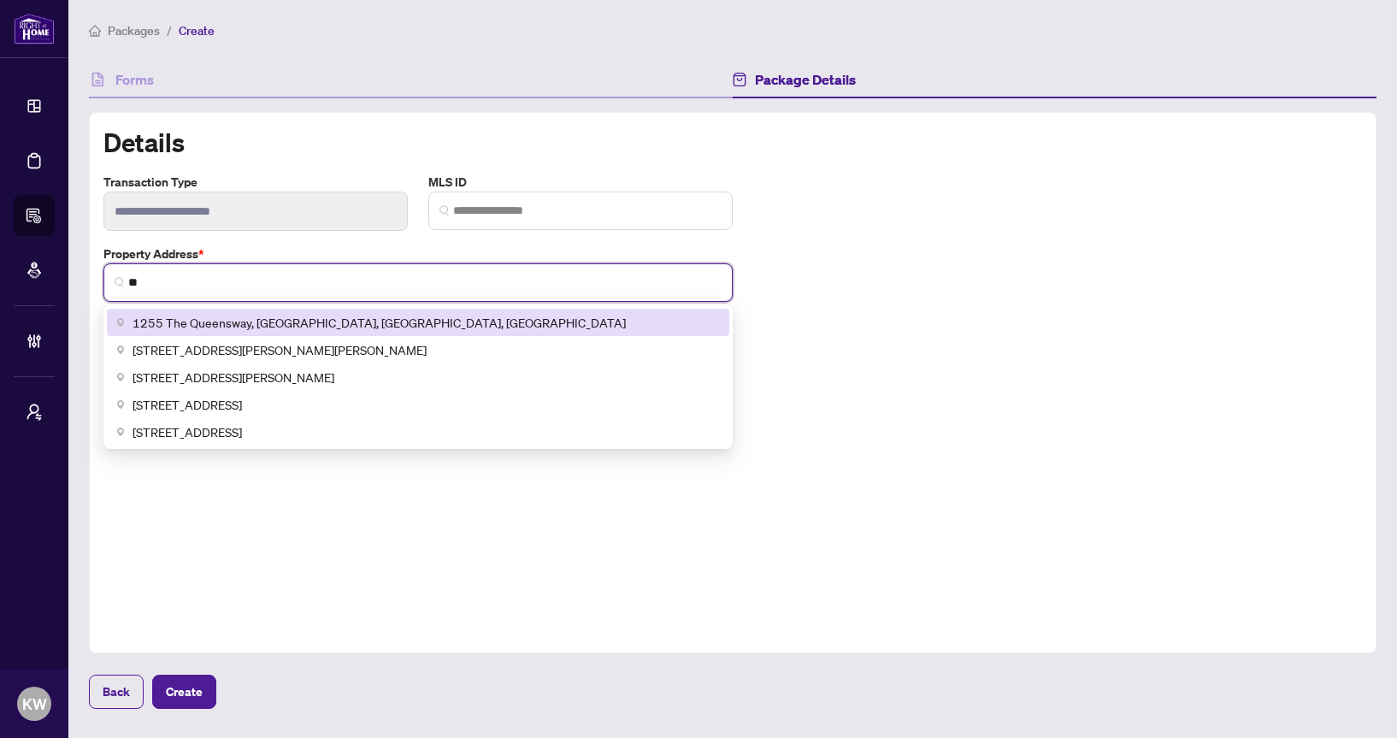
click at [321, 309] on div "1255 The Queensway, Etobicoke, ON, Canada" at bounding box center [418, 322] width 622 height 27
type input "**********"
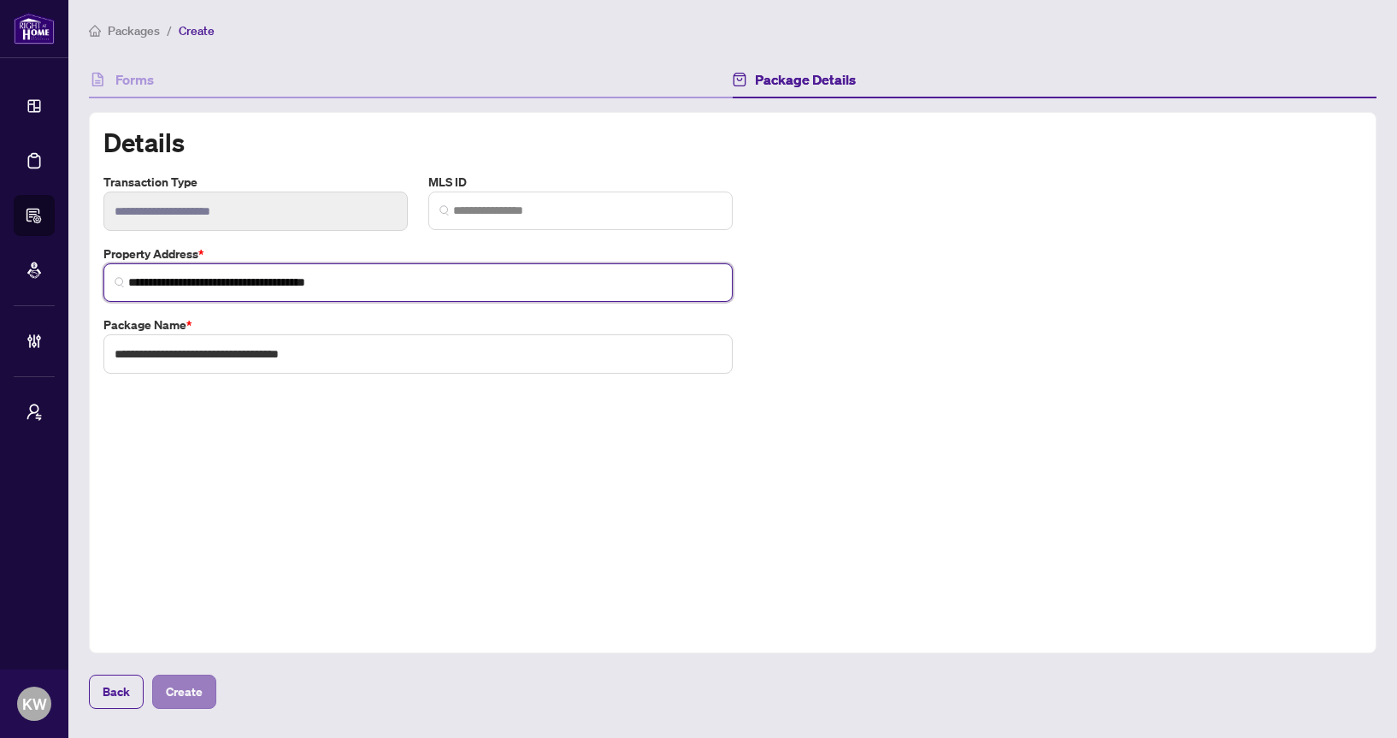
type input "**********"
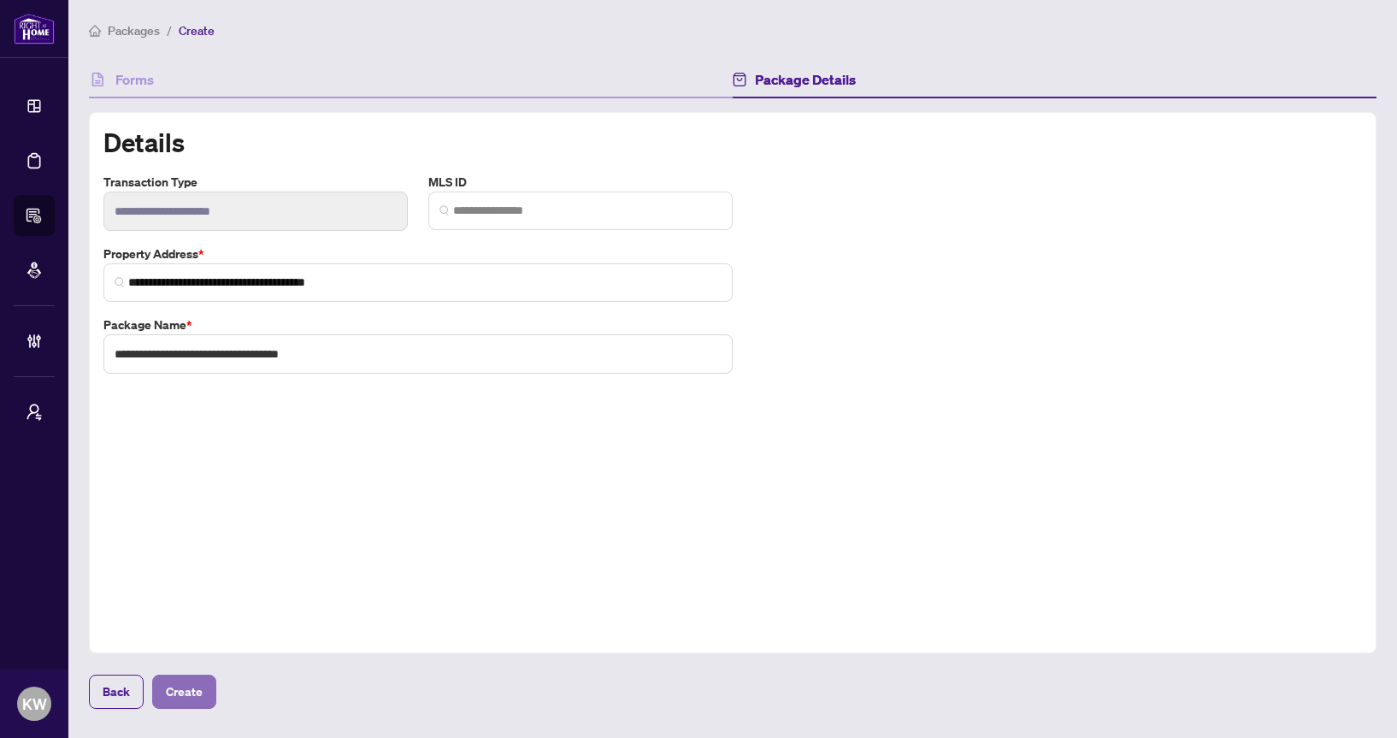
click at [208, 687] on button "Create" at bounding box center [184, 692] width 64 height 34
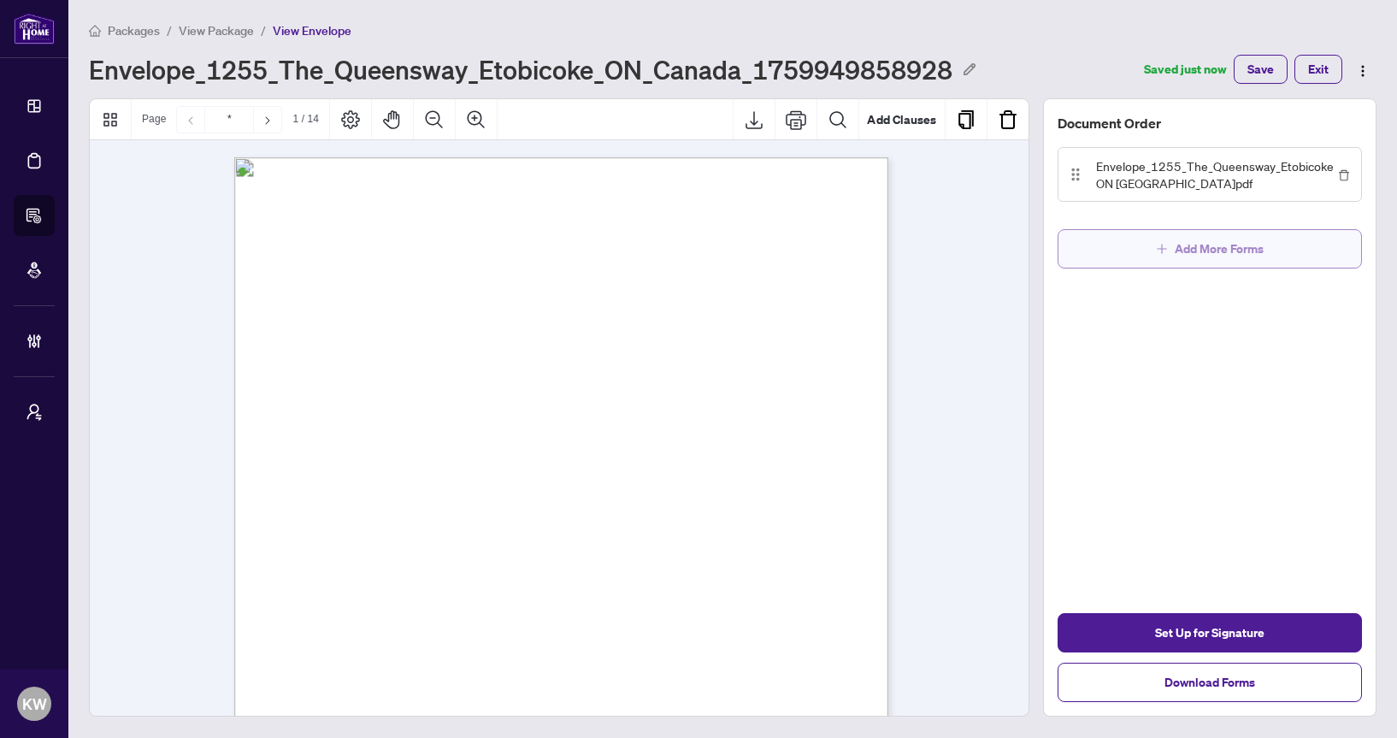
click at [1125, 249] on button "Add More Forms" at bounding box center [1210, 248] width 304 height 39
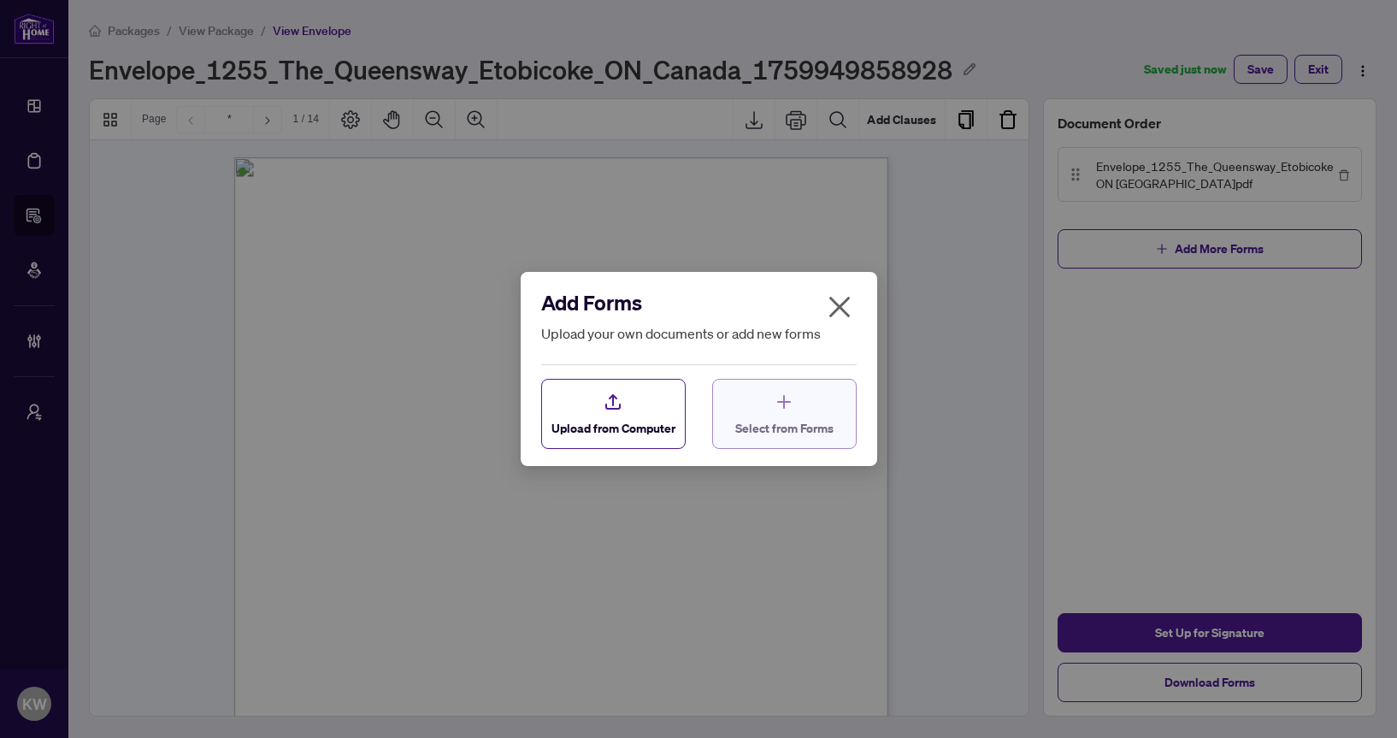
click at [757, 425] on span "Select from Forms" at bounding box center [784, 428] width 98 height 18
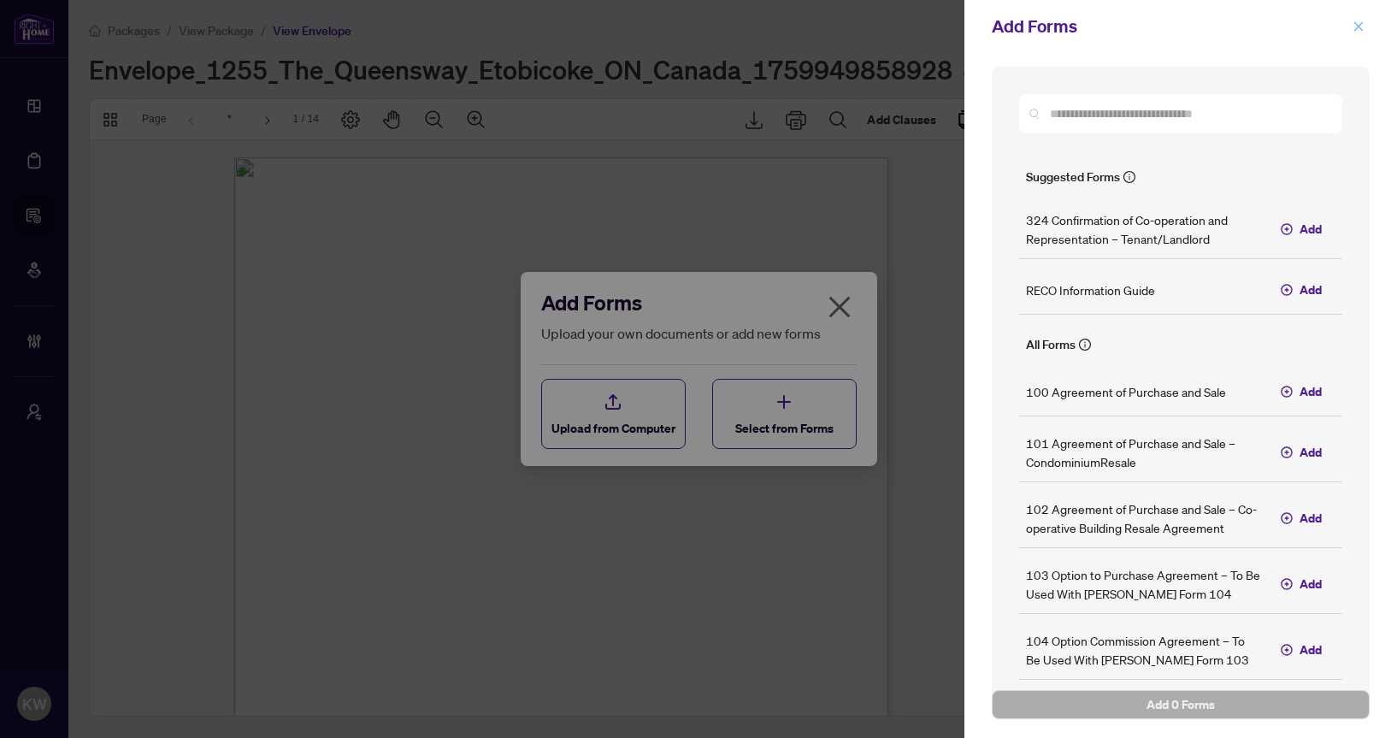
click at [1360, 21] on icon "close" at bounding box center [1359, 27] width 12 height 12
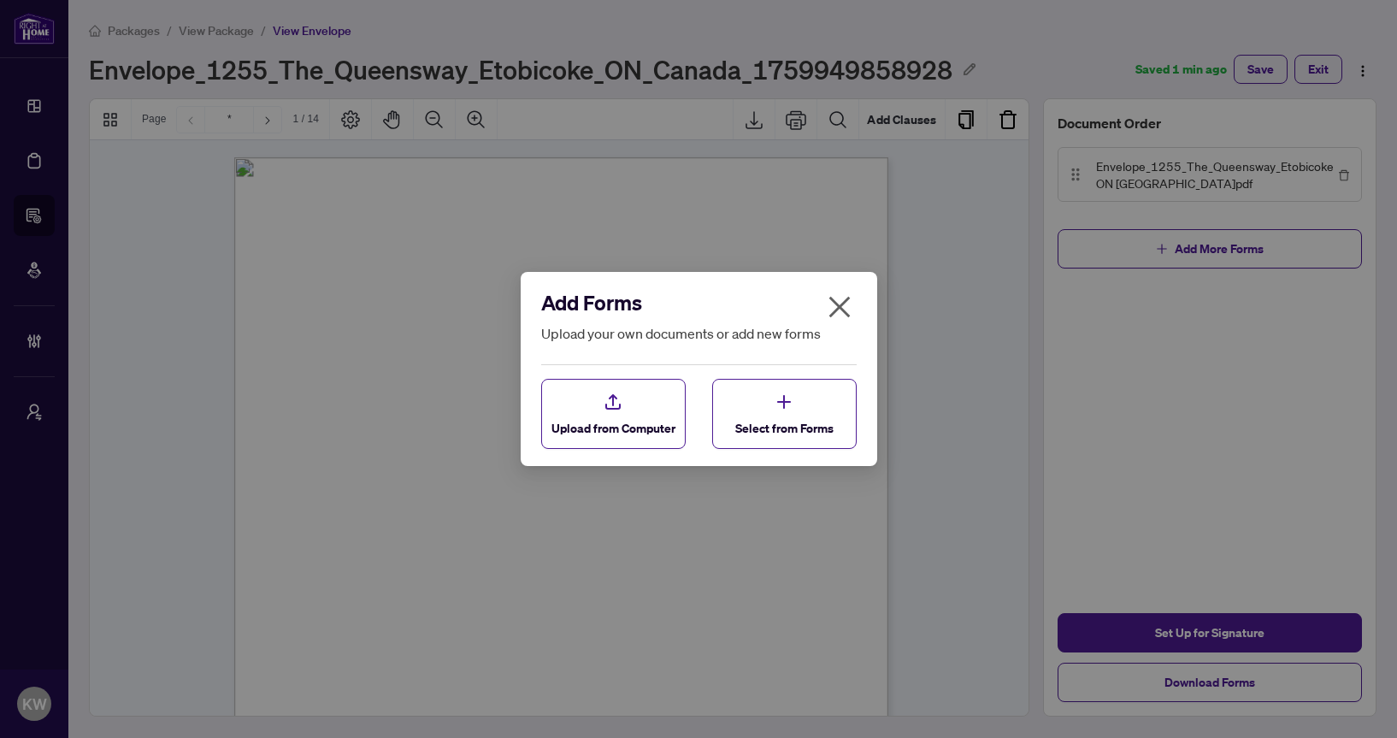
click at [853, 304] on button "button" at bounding box center [840, 310] width 34 height 37
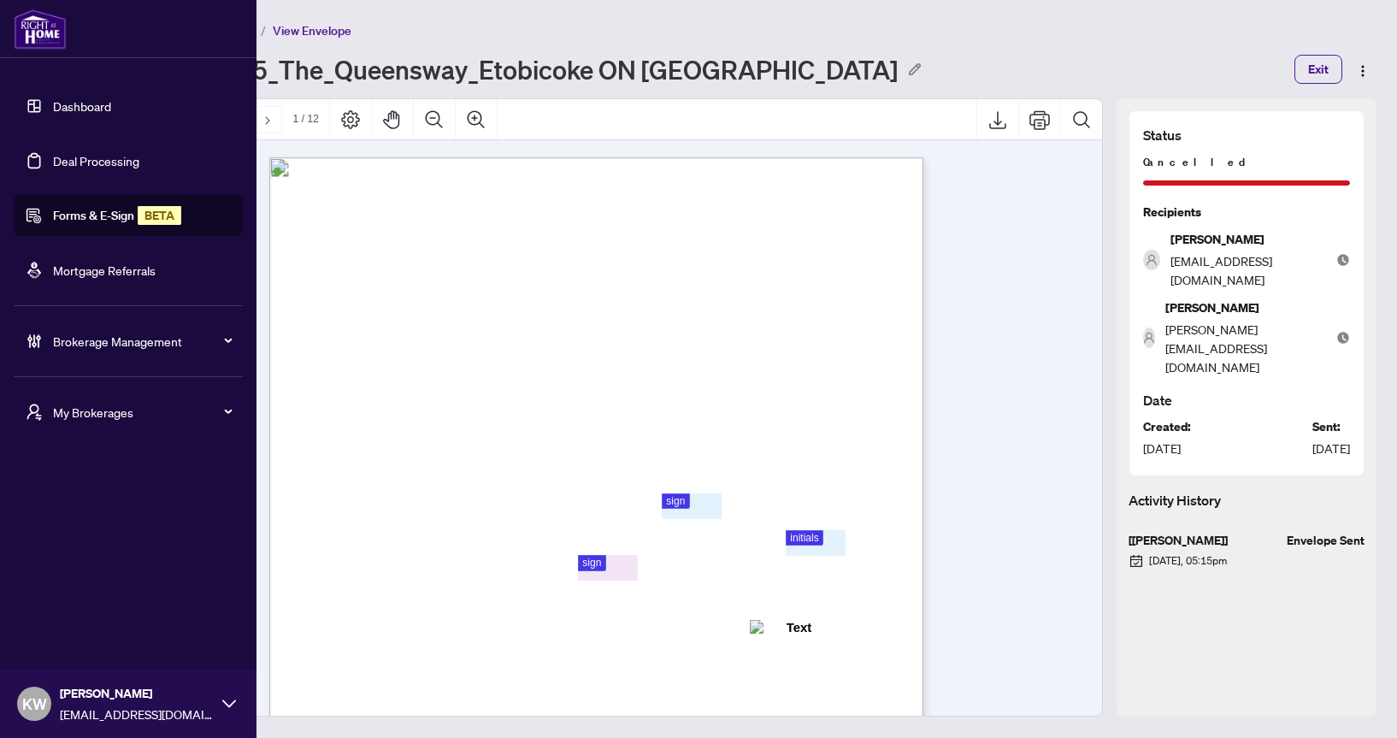
click at [146, 339] on span "Brokerage Management" at bounding box center [142, 341] width 178 height 19
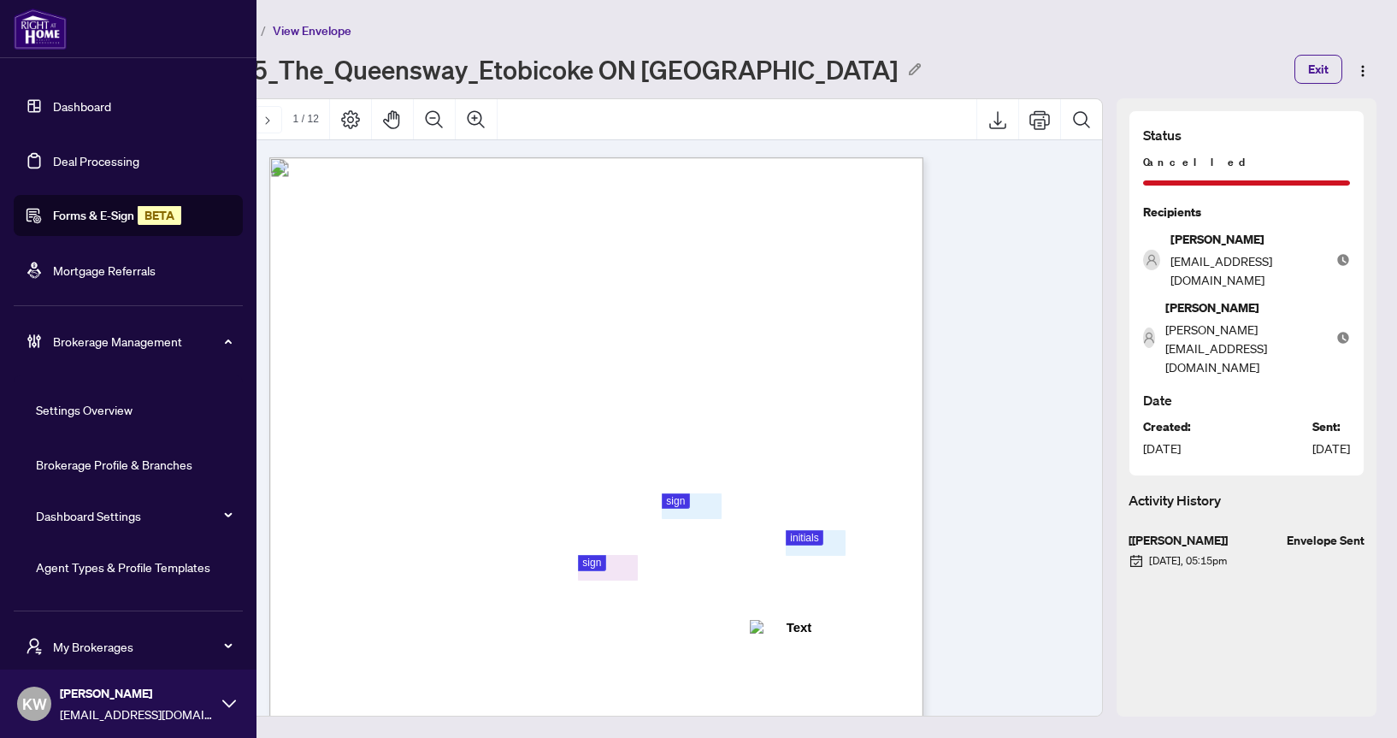
scroll to position [101, 0]
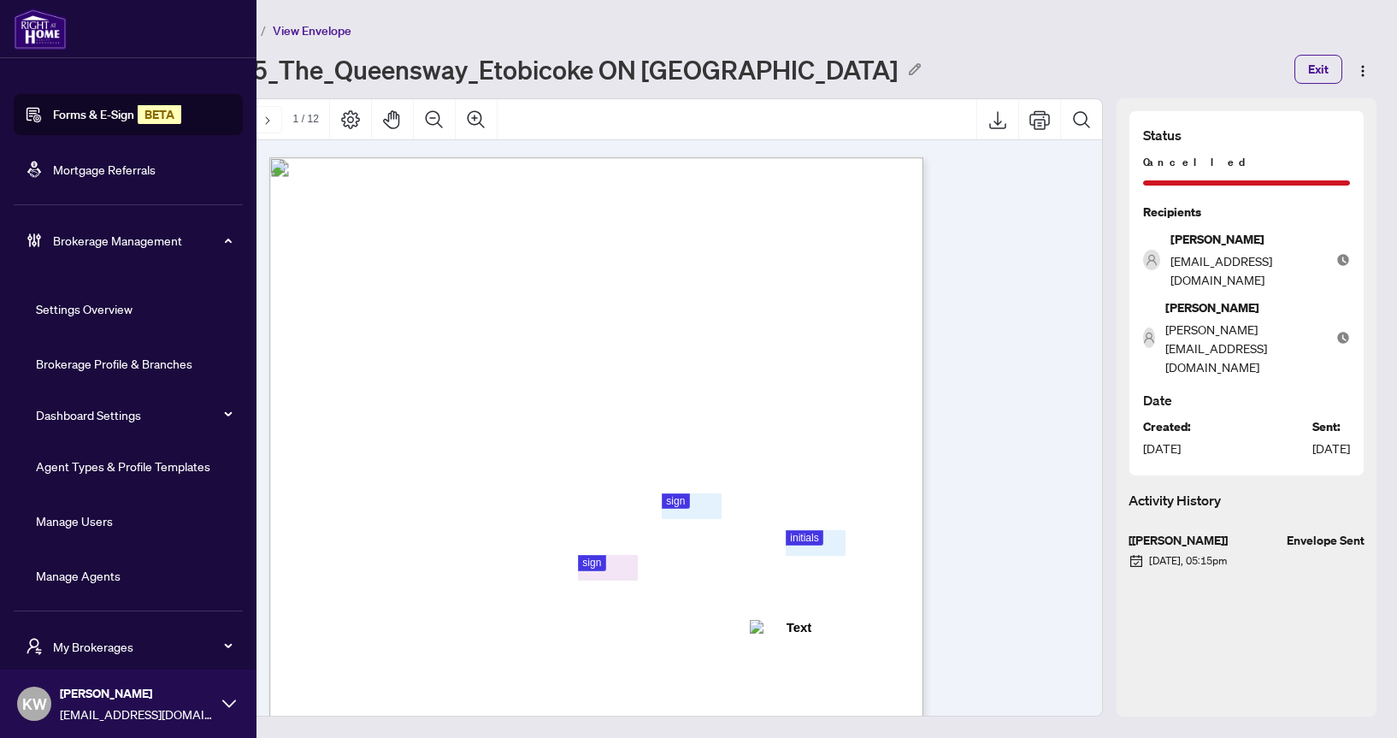
click at [130, 463] on link "Agent Types & Profile Templates" at bounding box center [123, 465] width 174 height 15
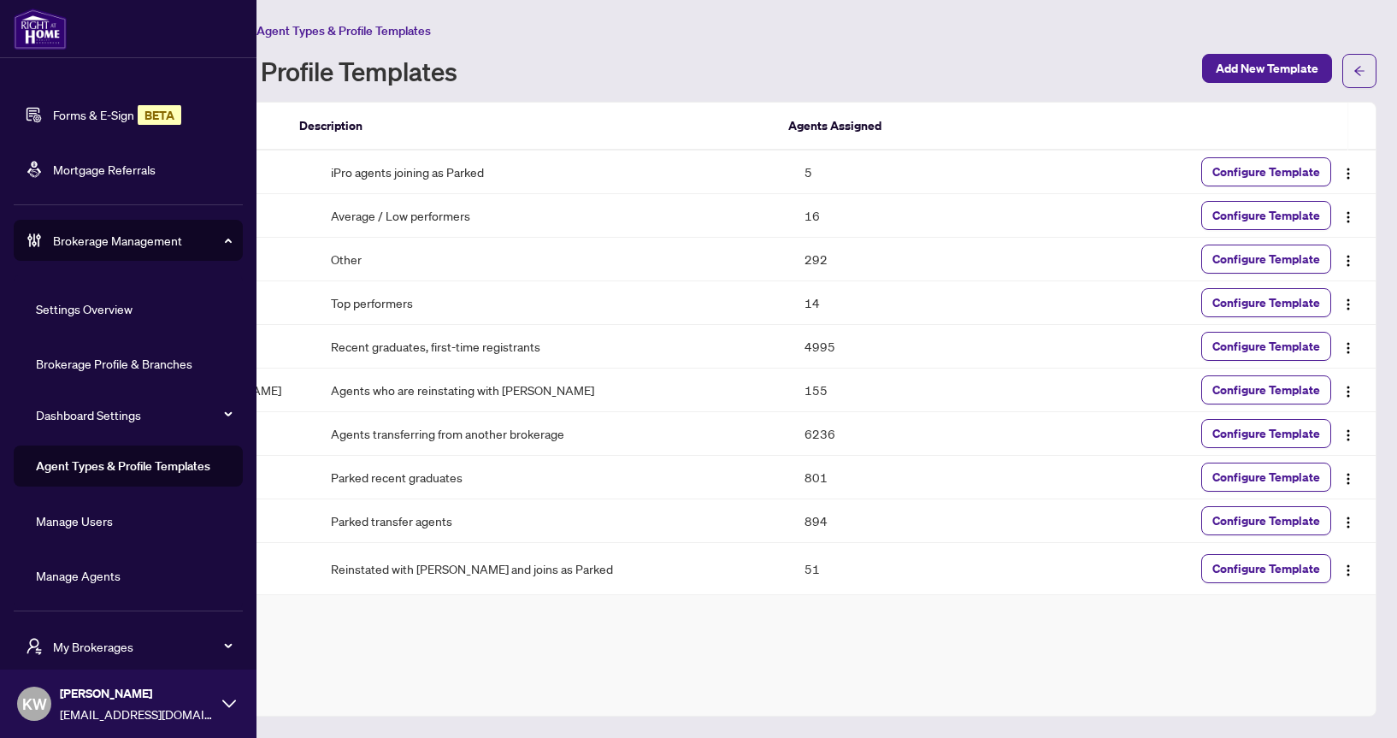
click at [83, 577] on link "Manage Agents" at bounding box center [78, 575] width 85 height 15
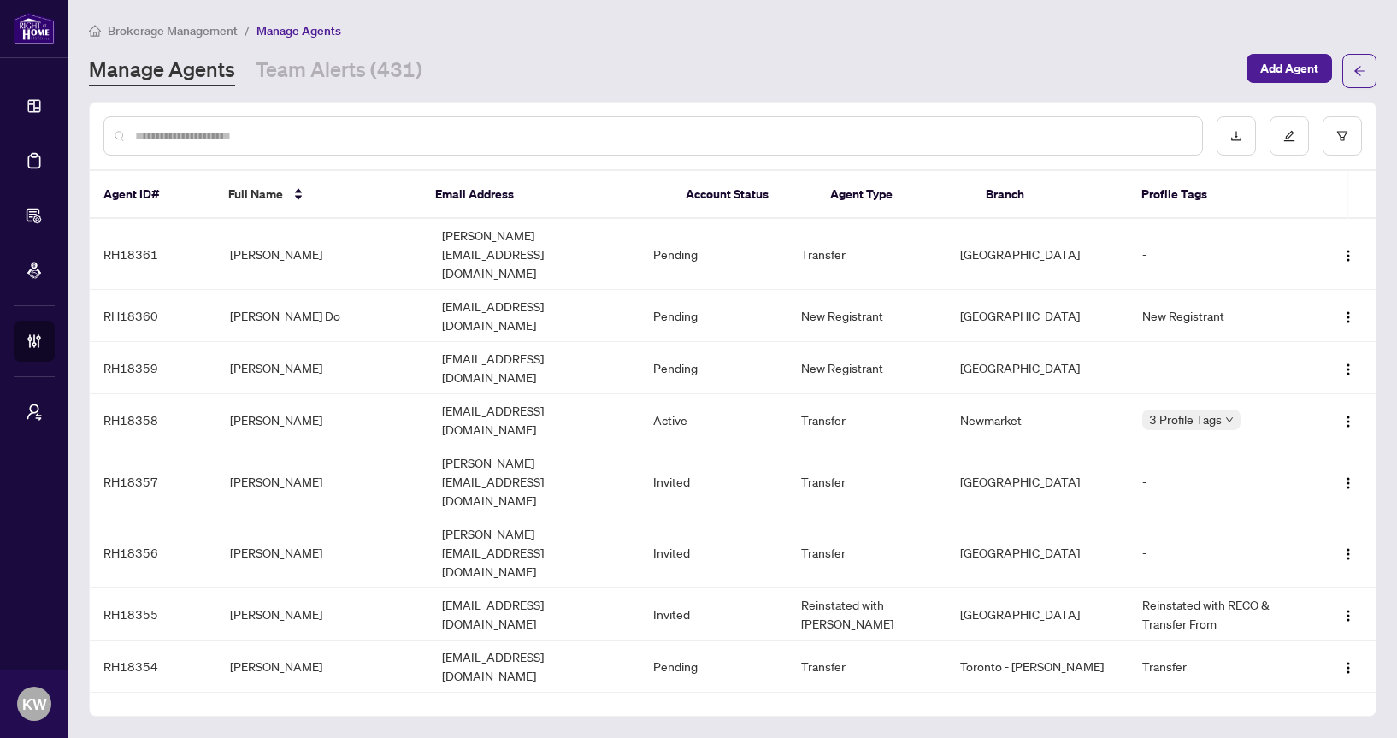
click at [852, 60] on div "Manage Agents Team Alerts (431)" at bounding box center [662, 71] width 1147 height 31
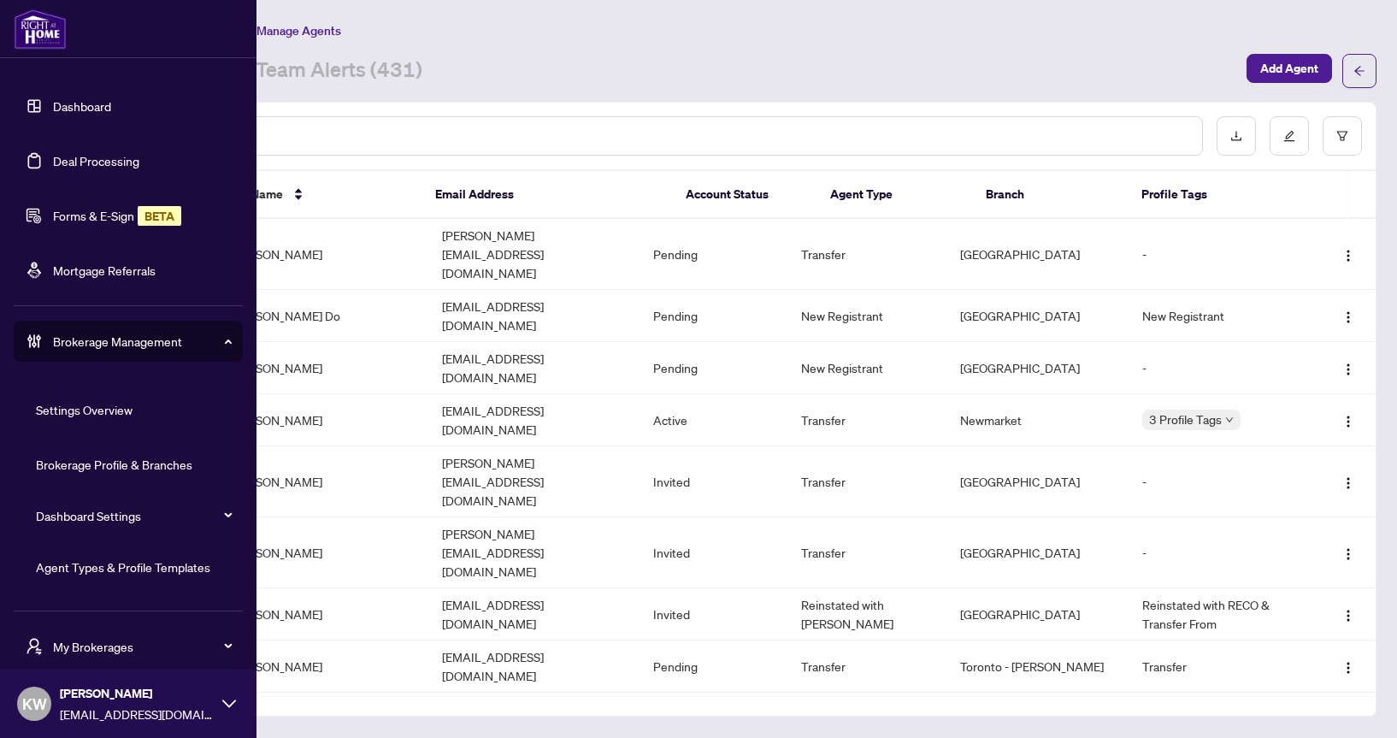
click at [78, 569] on link "Agent Types & Profile Templates" at bounding box center [123, 566] width 174 height 15
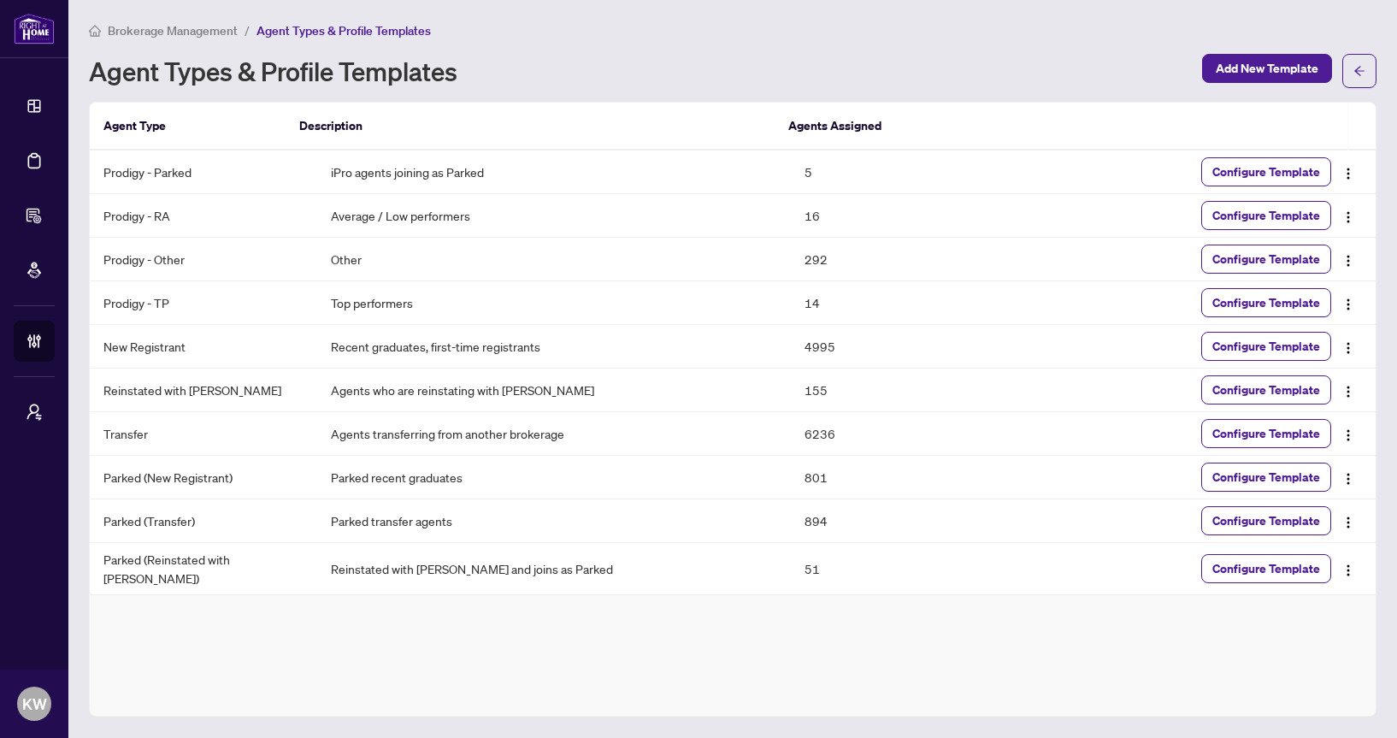
click at [184, 32] on span "Brokerage Management" at bounding box center [173, 30] width 130 height 15
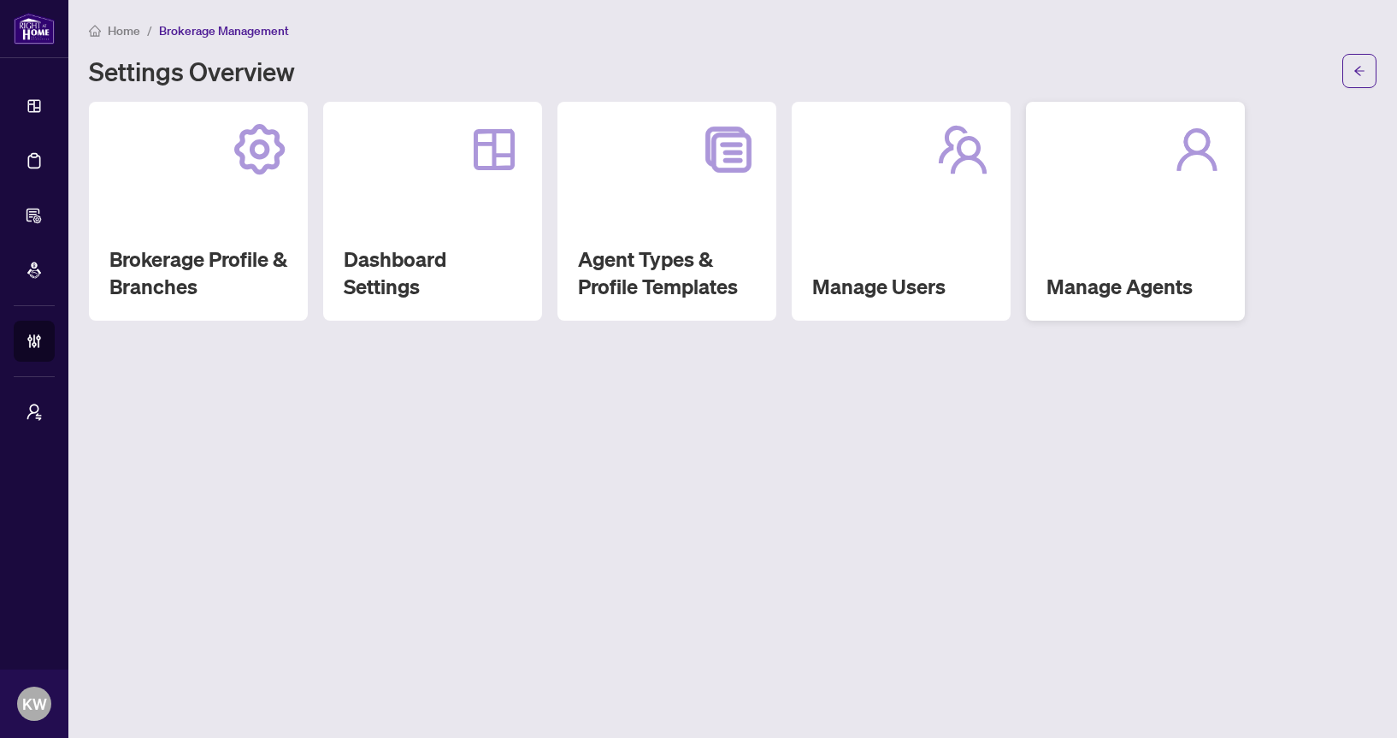
click at [1058, 247] on div "Manage Agents" at bounding box center [1135, 211] width 219 height 219
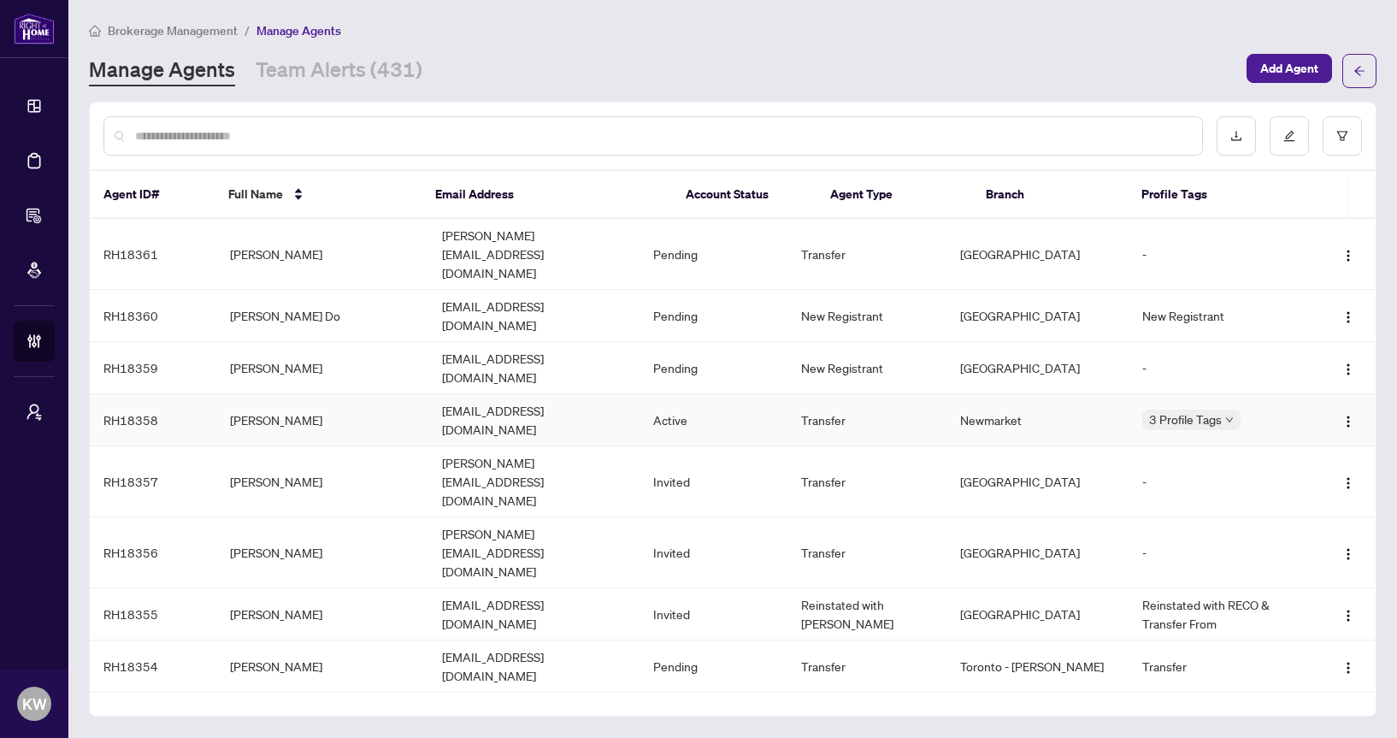
click at [282, 394] on td "Soumya Padhy" at bounding box center [321, 420] width 211 height 52
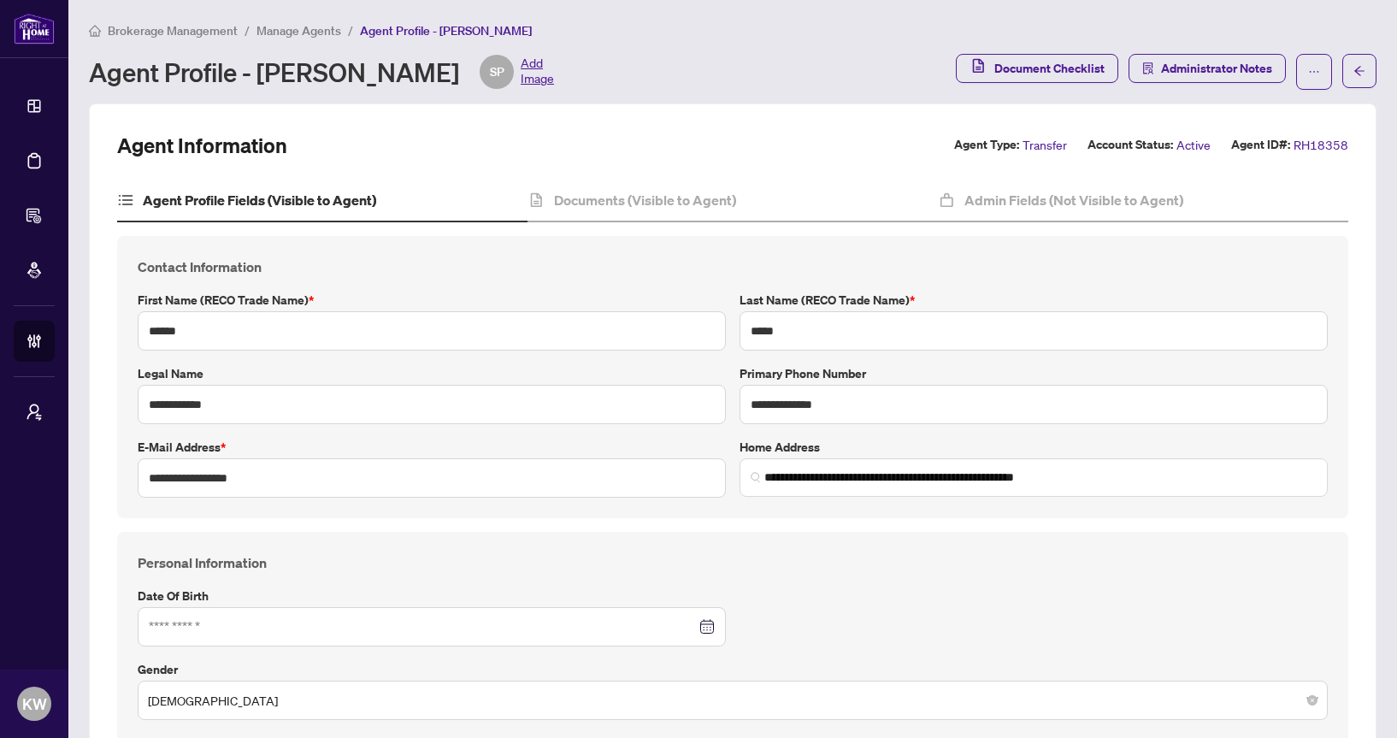
type input "**********"
type input "****"
type input "**********"
click at [1200, 145] on span "Active" at bounding box center [1193, 145] width 34 height 20
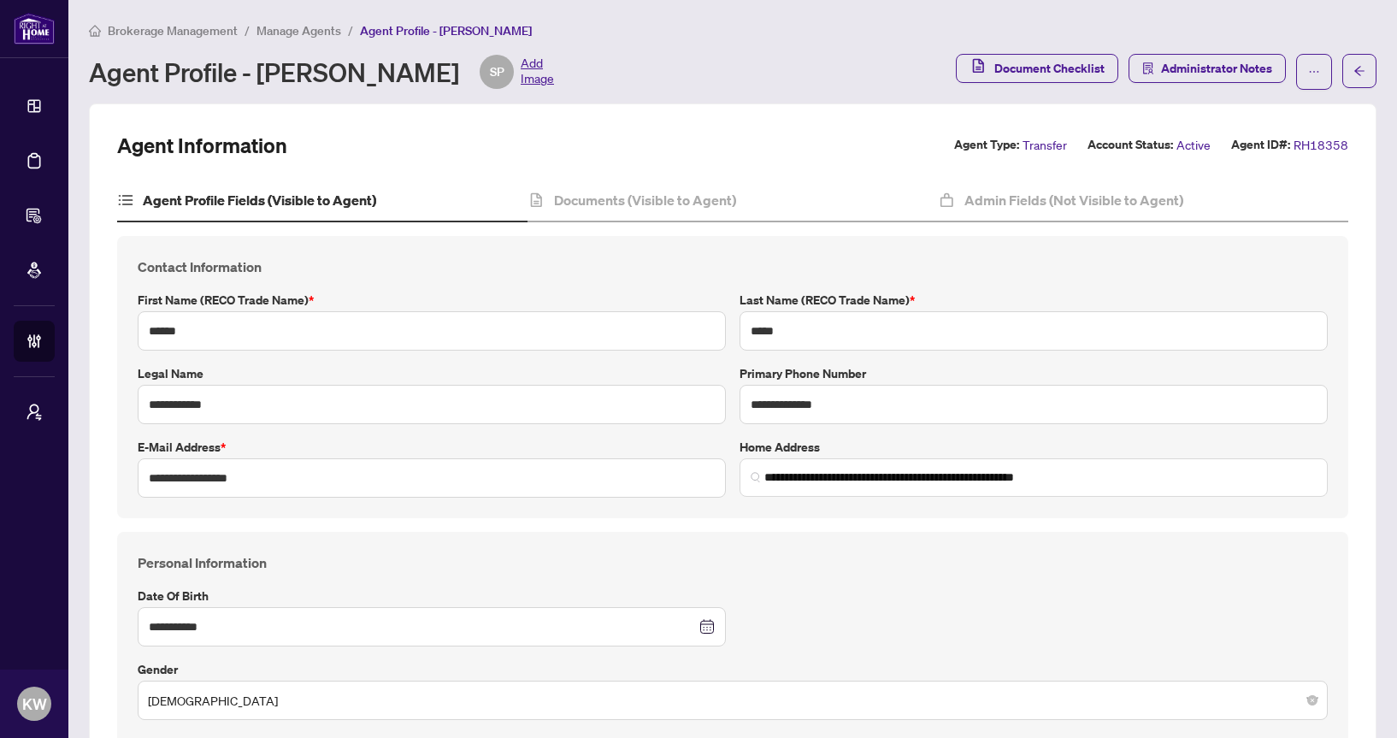
click at [1047, 142] on span "Transfer" at bounding box center [1045, 145] width 44 height 20
click at [1311, 80] on span "button" at bounding box center [1314, 71] width 12 height 27
click at [909, 150] on div "Agent Information Agent Type: Transfer Account Status: Active Agent ID#: RH18358" at bounding box center [732, 145] width 1231 height 27
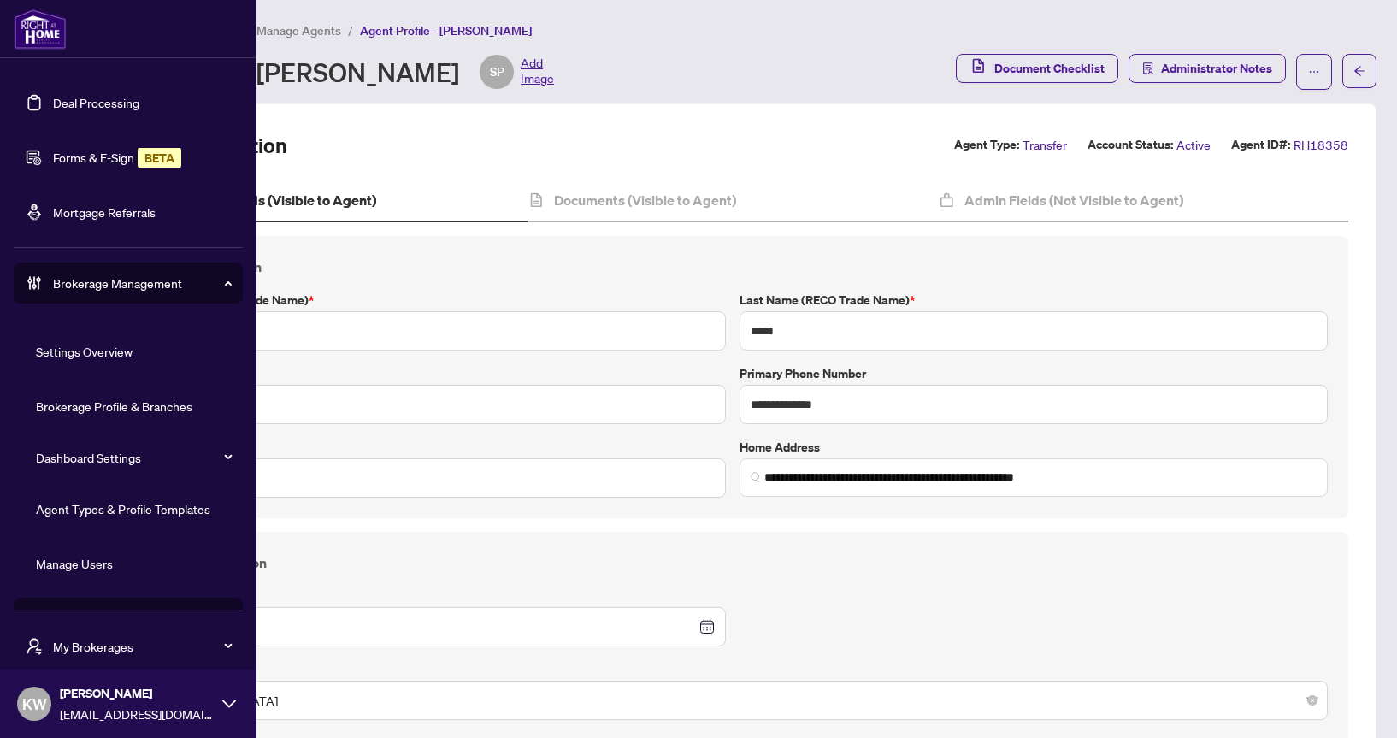
scroll to position [101, 0]
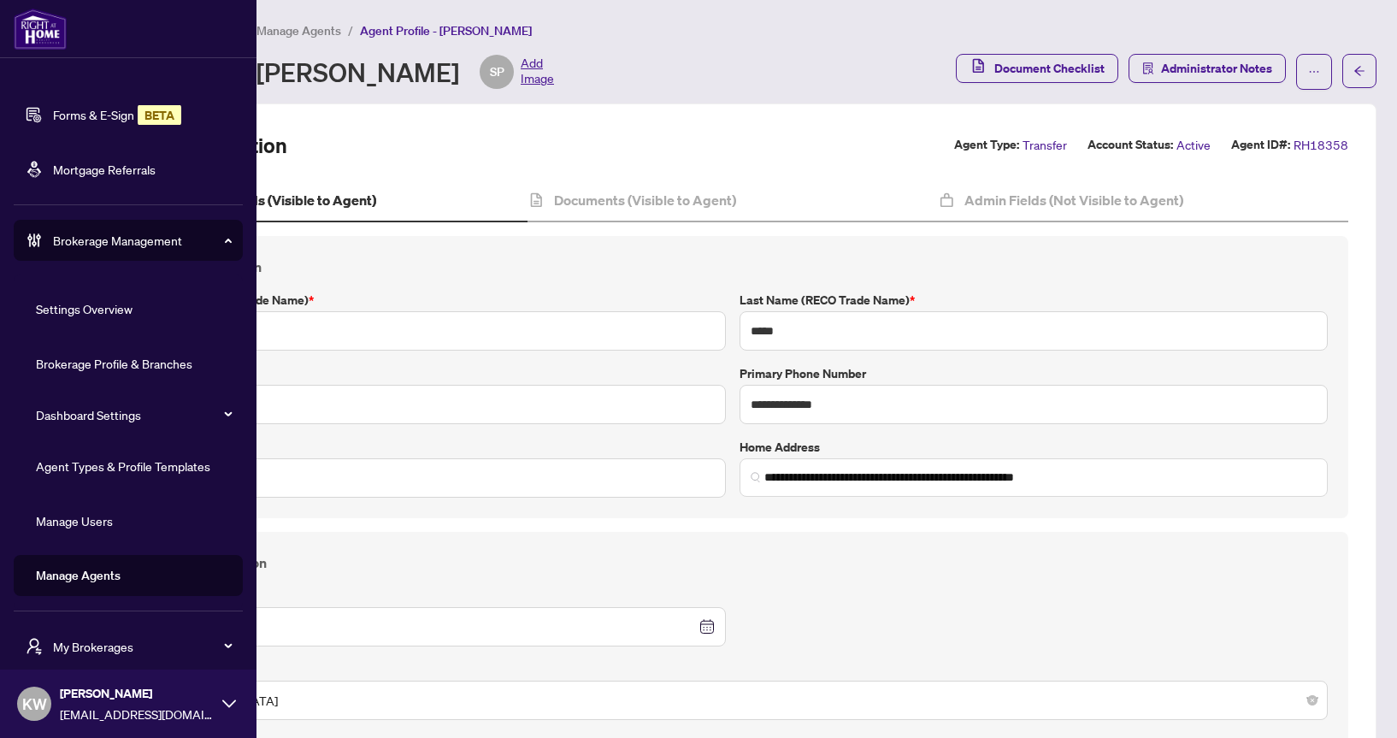
click at [70, 518] on link "Manage Users" at bounding box center [74, 520] width 77 height 15
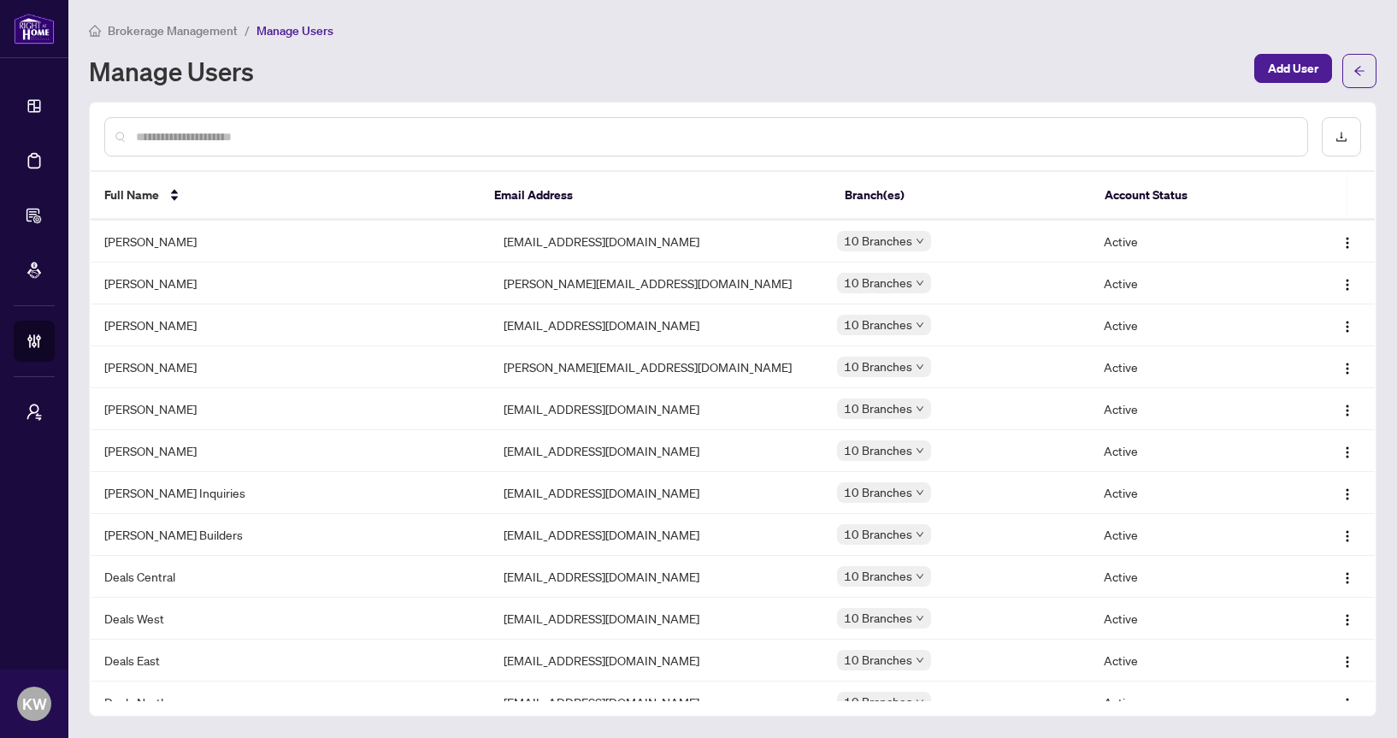
scroll to position [4043, 0]
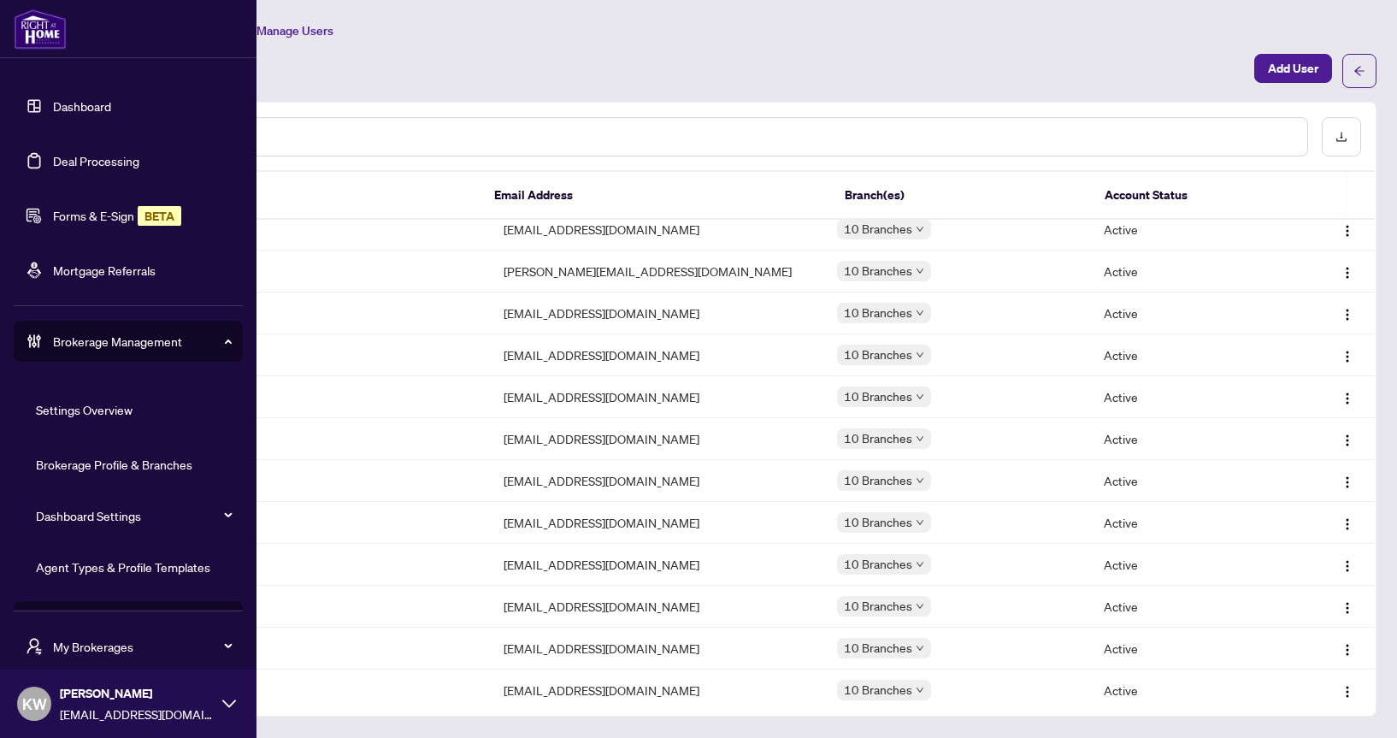
click at [53, 157] on link "Deal Processing" at bounding box center [96, 160] width 86 height 15
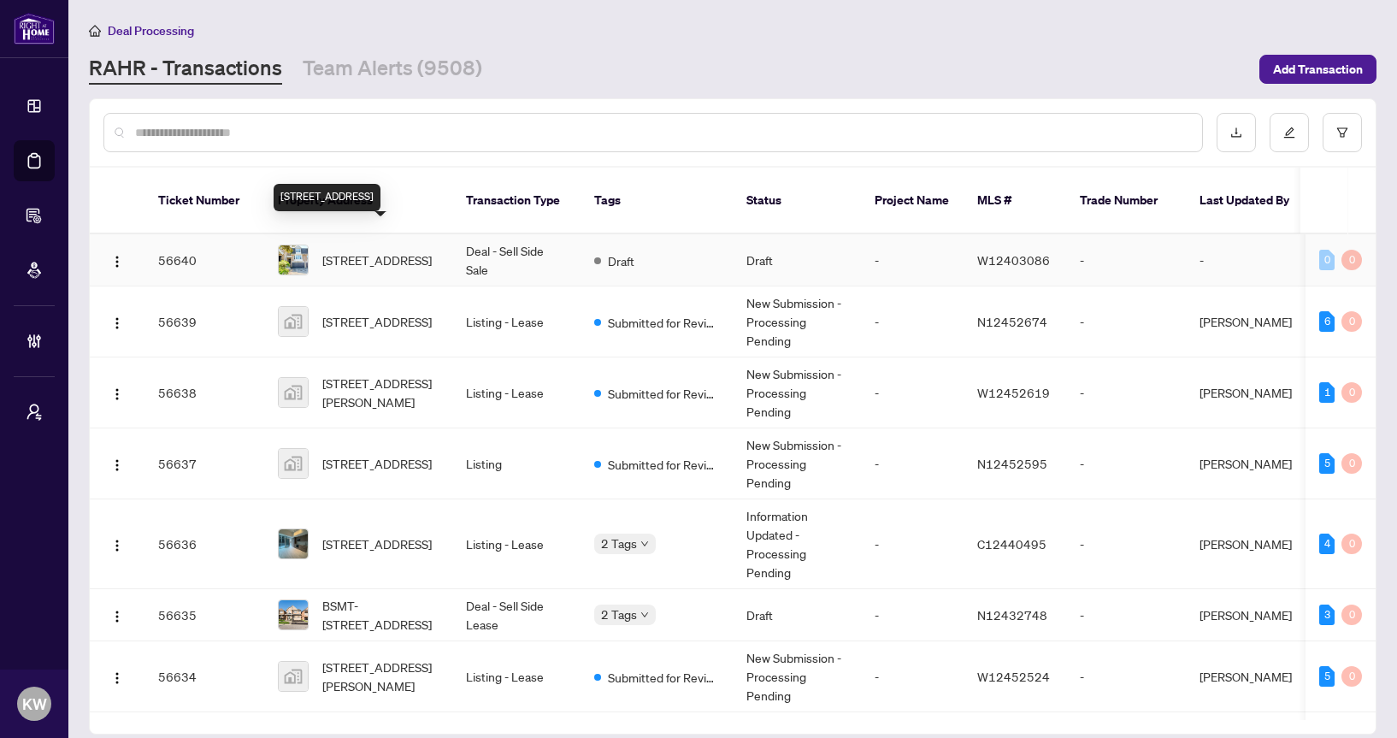
click at [327, 251] on span "50 Tamarack Circ, Toronto, Ontario M9P 3T9, Canada" at bounding box center [376, 260] width 109 height 19
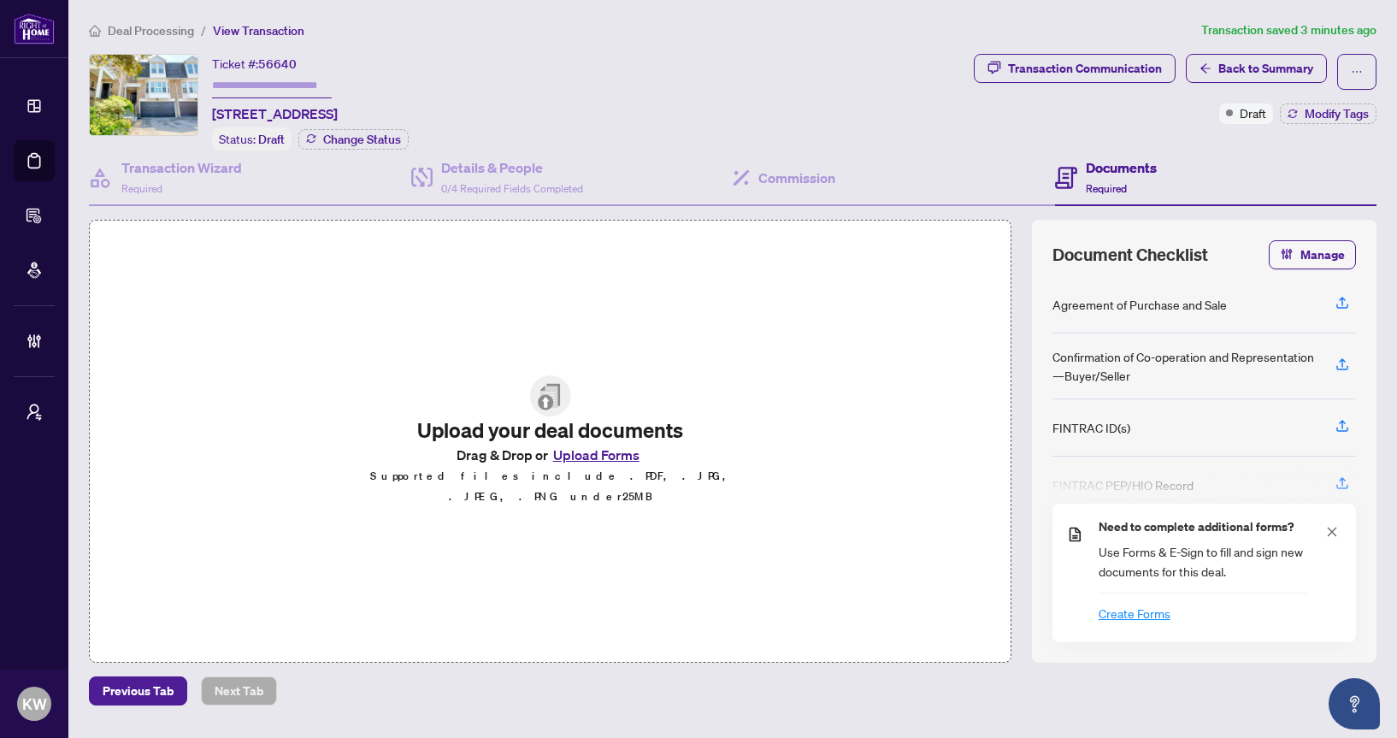
click at [163, 29] on span "Deal Processing" at bounding box center [151, 30] width 86 height 15
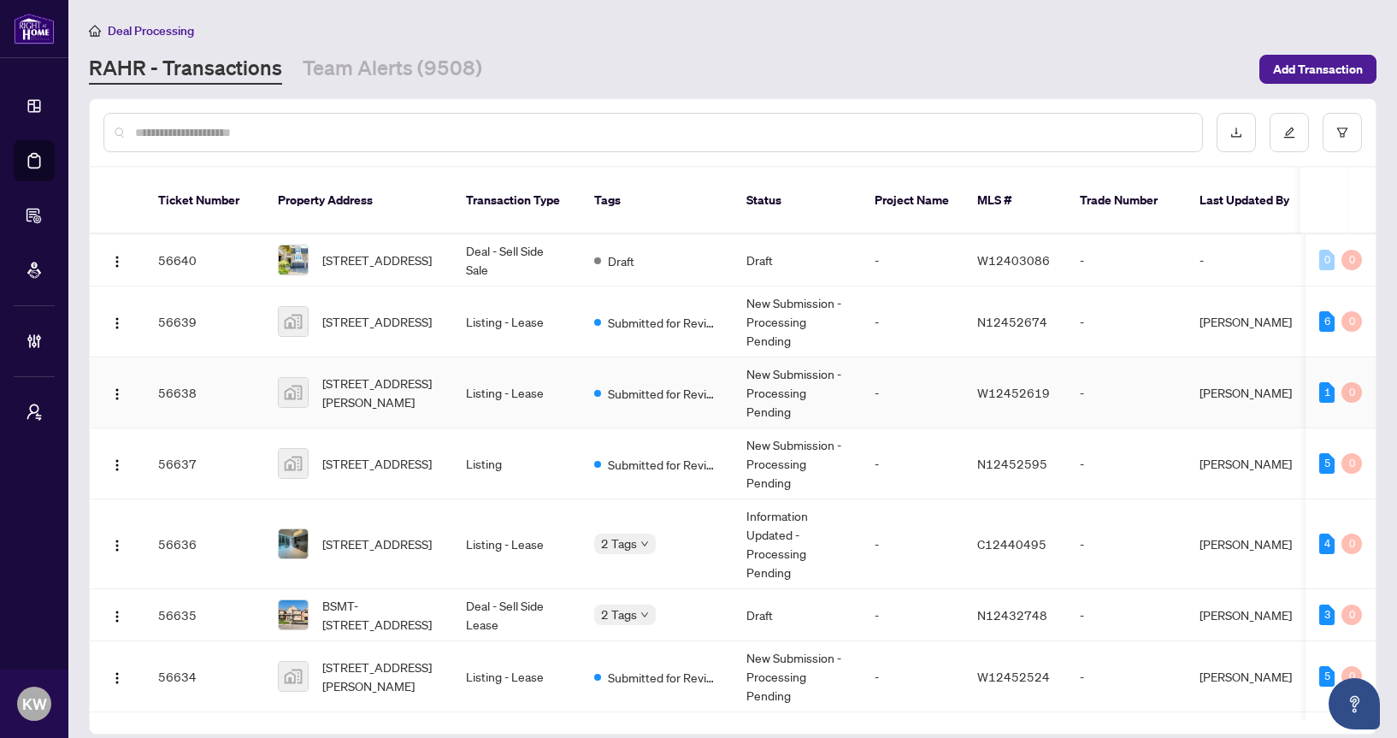
click at [616, 384] on td "Submitted for Review" at bounding box center [657, 392] width 152 height 71
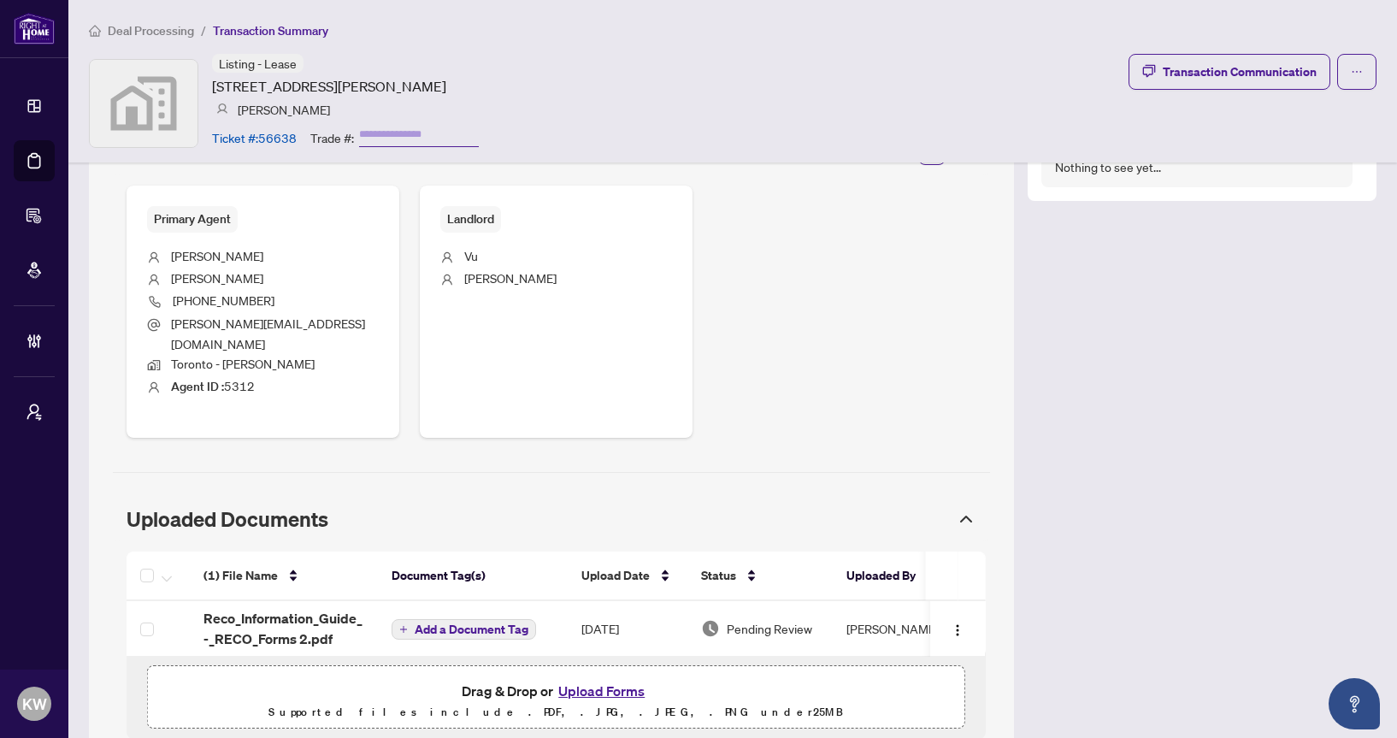
scroll to position [646, 0]
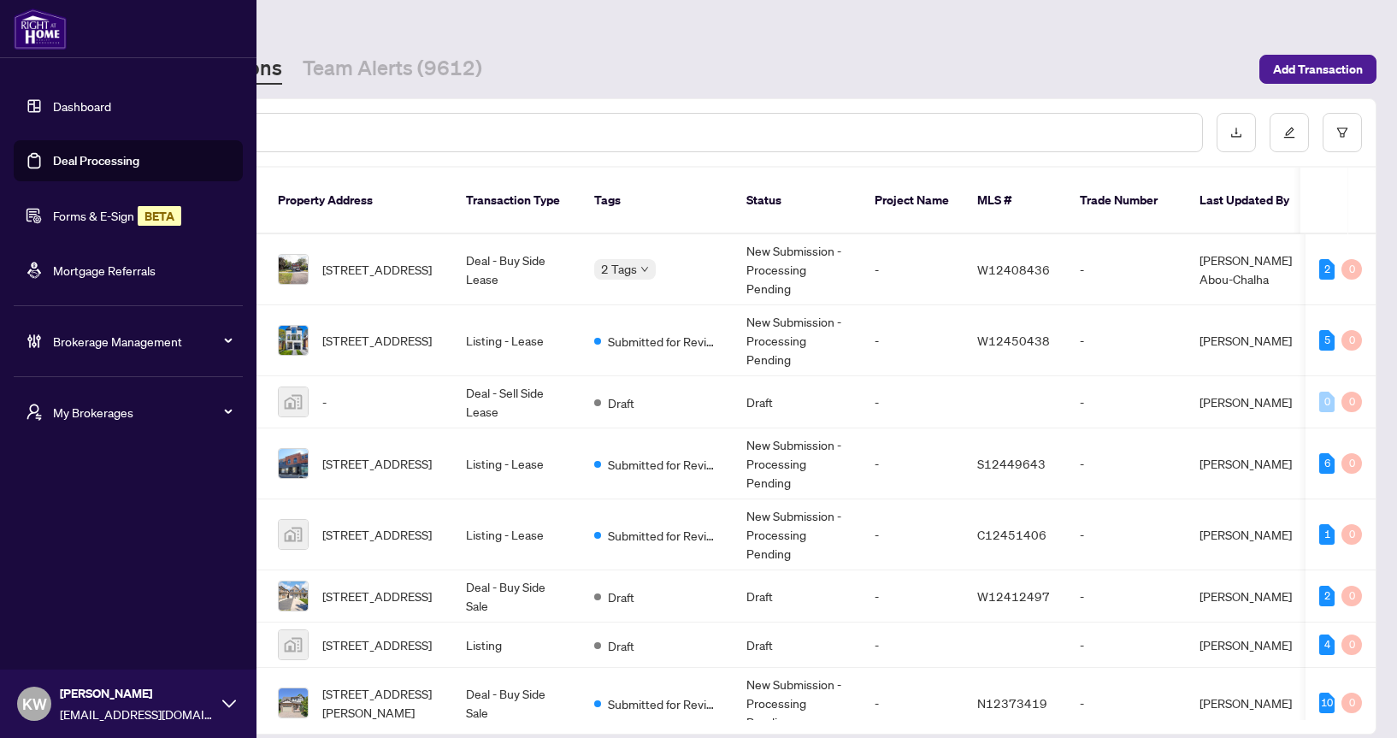
click at [53, 108] on link "Dashboard" at bounding box center [82, 105] width 58 height 15
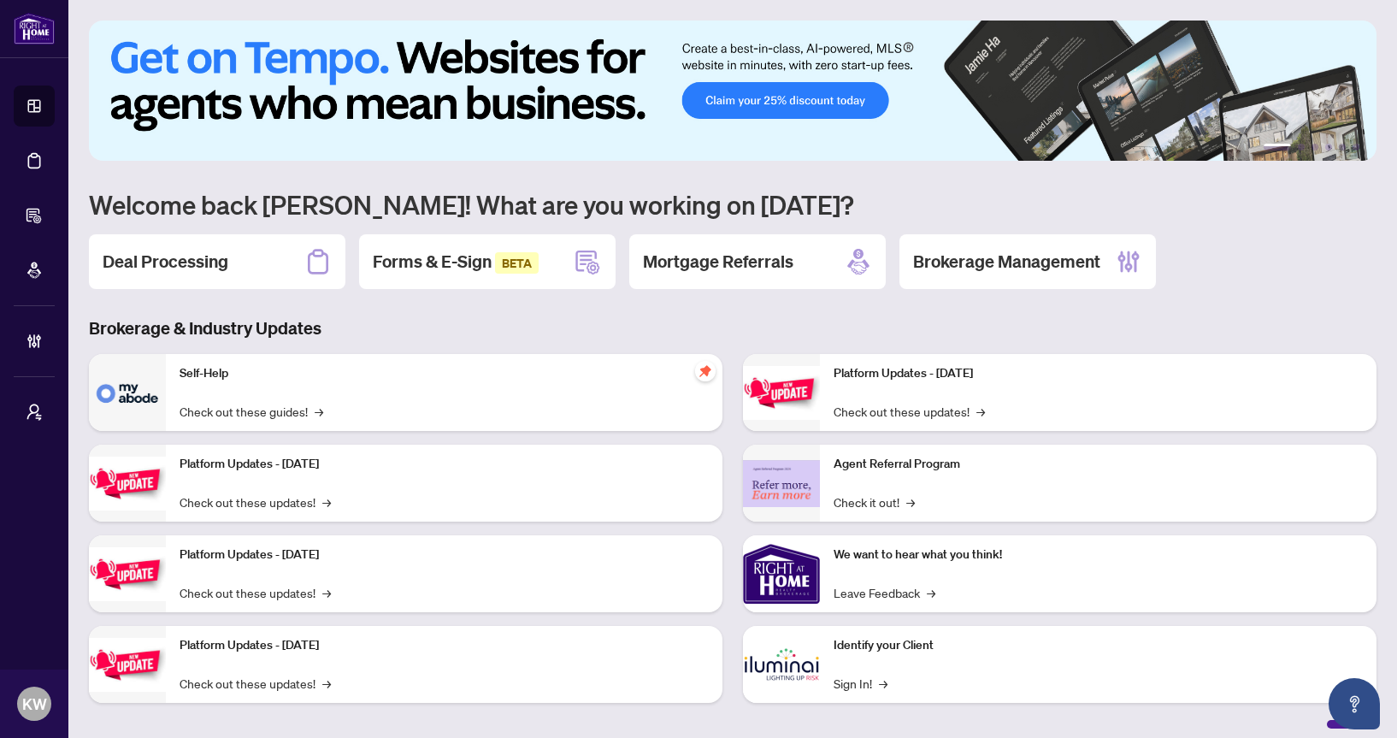
scroll to position [11, 0]
